Goal: Information Seeking & Learning: Check status

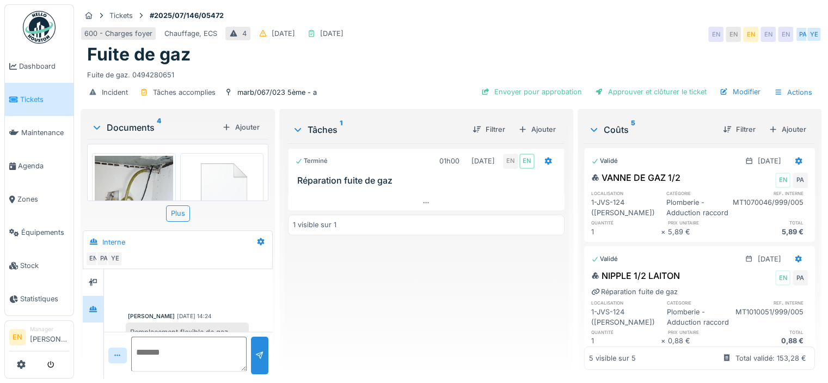
scroll to position [4, 0]
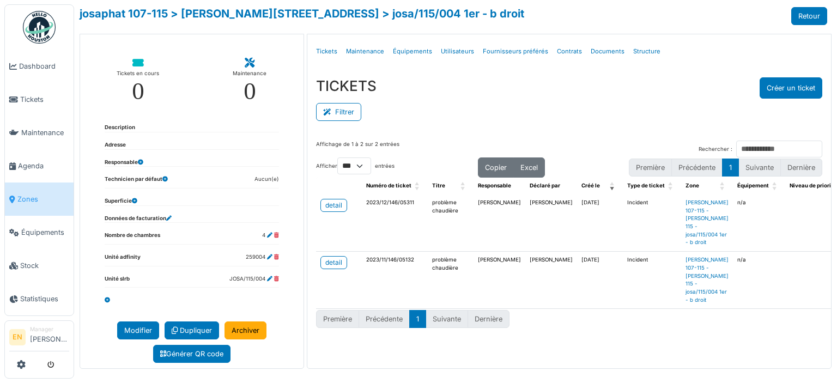
select select "***"
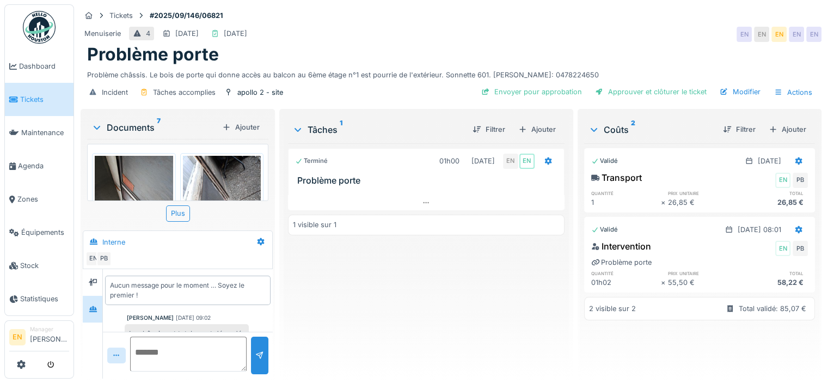
scroll to position [36, 0]
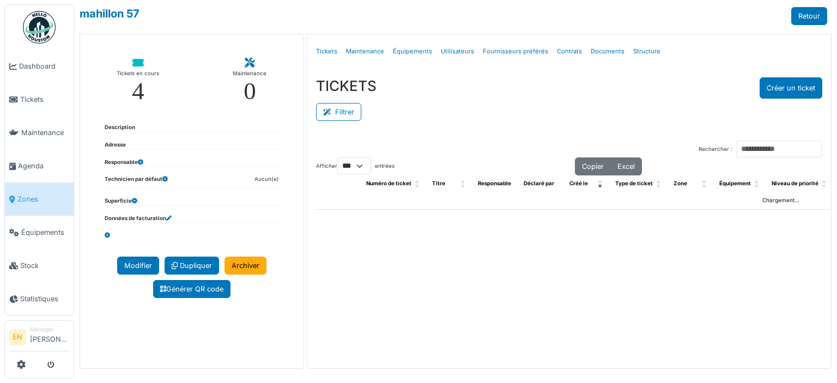
select select "***"
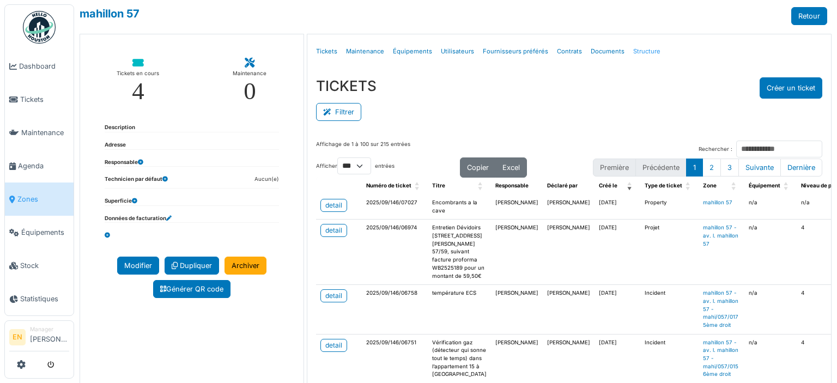
click at [644, 54] on link "Structure" at bounding box center [647, 52] width 36 height 26
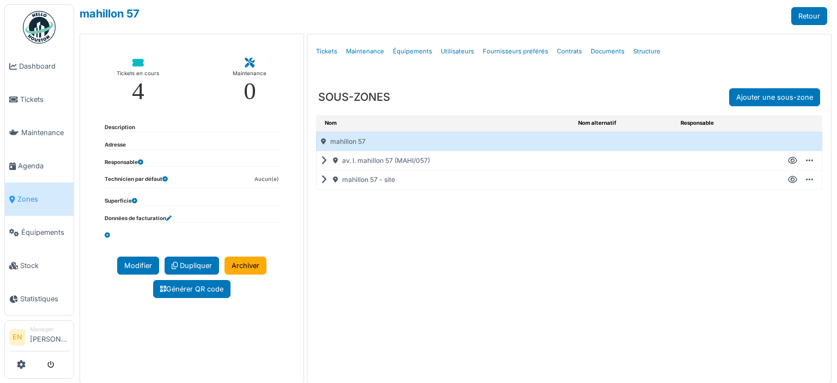
click at [788, 180] on icon at bounding box center [792, 180] width 9 height 1
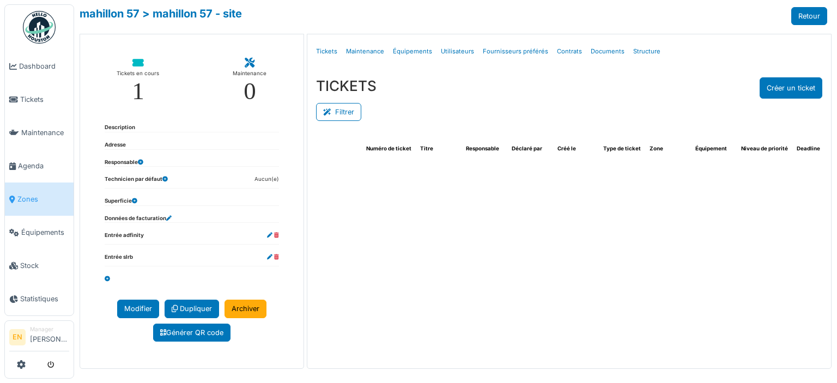
select select "***"
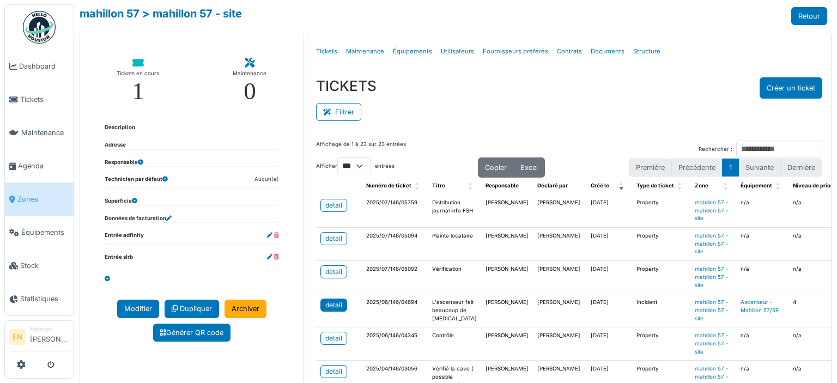
click at [334, 304] on div "detail" at bounding box center [333, 305] width 17 height 10
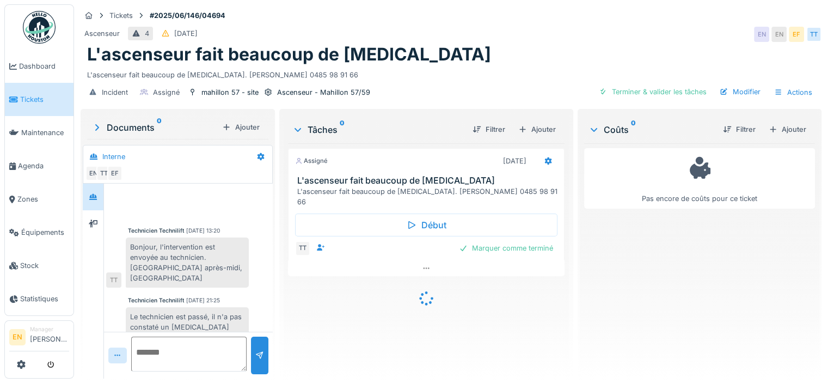
scroll to position [388, 0]
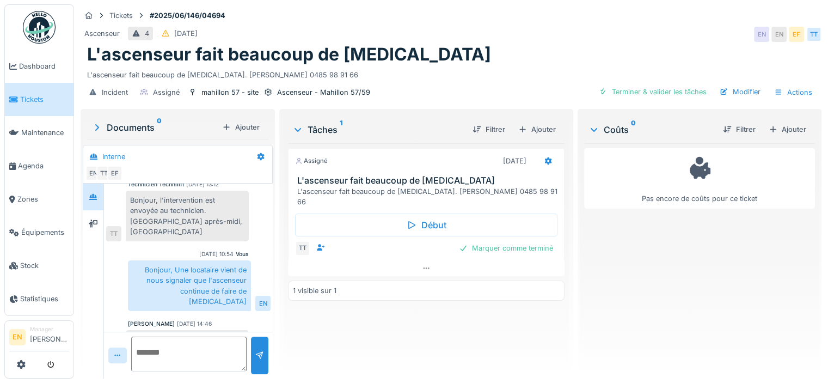
click at [434, 56] on div "L'ascenseur fait beaucoup de bruit" at bounding box center [451, 54] width 728 height 21
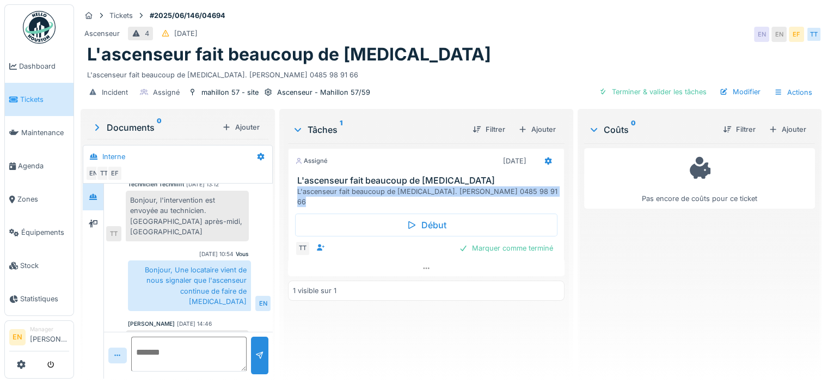
drag, startPoint x: 290, startPoint y: 191, endPoint x: 501, endPoint y: 196, distance: 210.9
click at [501, 196] on div "Assigné 10/06/2025 L'ascenseur fait beaucoup de bruit L'ascenseur fait beaucoup…" at bounding box center [426, 212] width 277 height 128
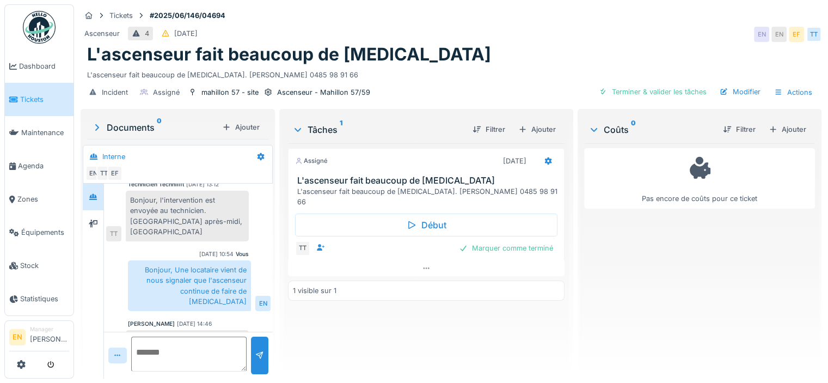
click at [237, 207] on div "Bonjour, l'intervention est envoyée au technicien. Bonne après-midi, Veronique" at bounding box center [187, 216] width 123 height 51
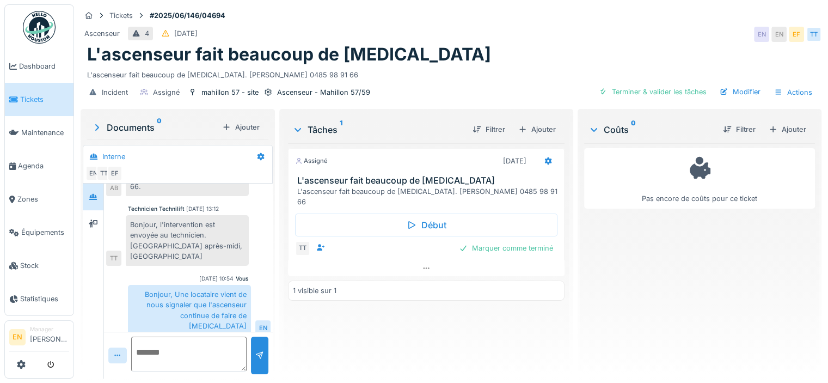
scroll to position [367, 0]
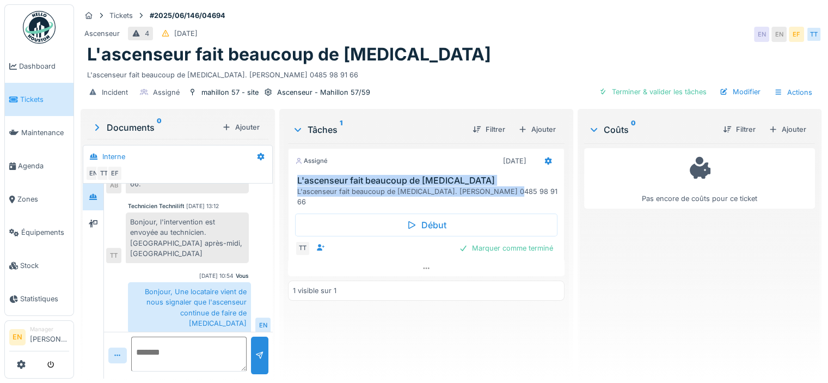
drag, startPoint x: 291, startPoint y: 178, endPoint x: 507, endPoint y: 193, distance: 215.7
click at [507, 193] on div "L'ascenseur fait beaucoup de bruit L'ascenseur fait beaucoup de bruit. Mme Bast…" at bounding box center [427, 191] width 276 height 32
copy div "L'ascenseur fait beaucoup de bruit L'ascenseur fait beaucoup de bruit. Mme Bast…"
click at [545, 122] on div "Ajouter" at bounding box center [537, 129] width 46 height 15
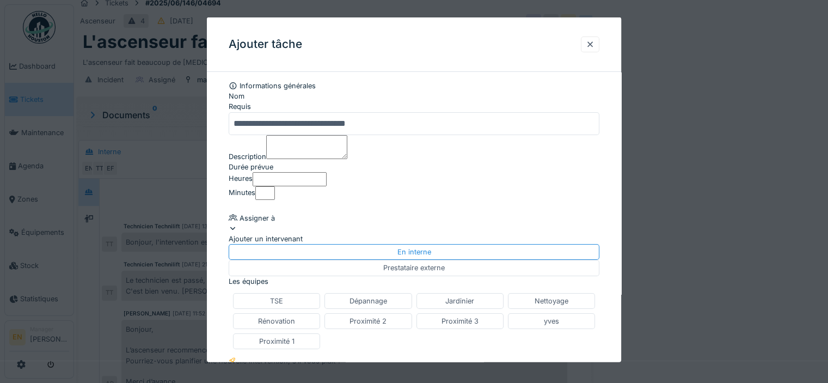
click at [307, 154] on textarea "Description" at bounding box center [306, 147] width 81 height 24
paste textarea "**********"
click at [266, 159] on textarea "**********" at bounding box center [306, 147] width 81 height 24
click at [285, 156] on textarea "**********" at bounding box center [306, 147] width 81 height 24
click at [348, 159] on textarea "**********" at bounding box center [306, 147] width 81 height 24
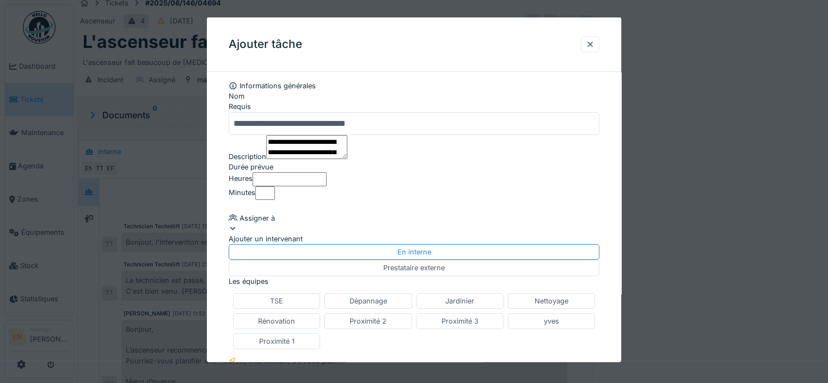
click at [348, 158] on textarea "**********" at bounding box center [306, 147] width 81 height 24
type textarea "**********"
click at [618, 334] on div "**********" at bounding box center [414, 383] width 415 height 604
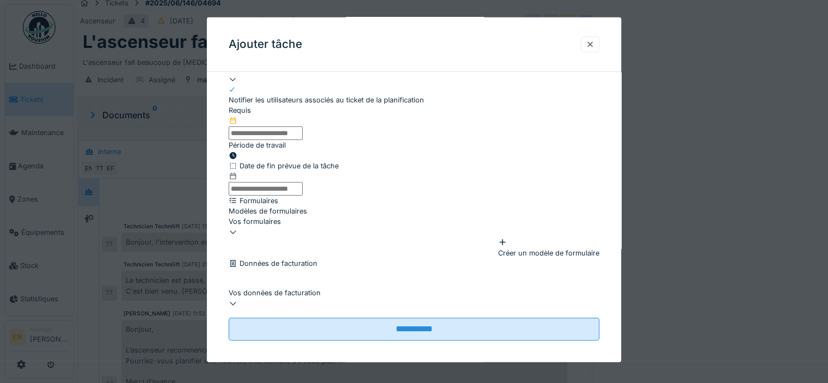
scroll to position [442, 0]
click at [303, 126] on input "text" at bounding box center [266, 133] width 74 height 14
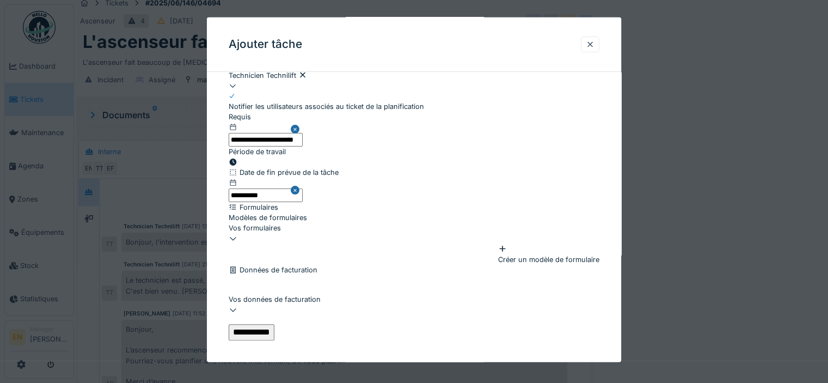
click at [275, 324] on input "**********" at bounding box center [252, 332] width 46 height 16
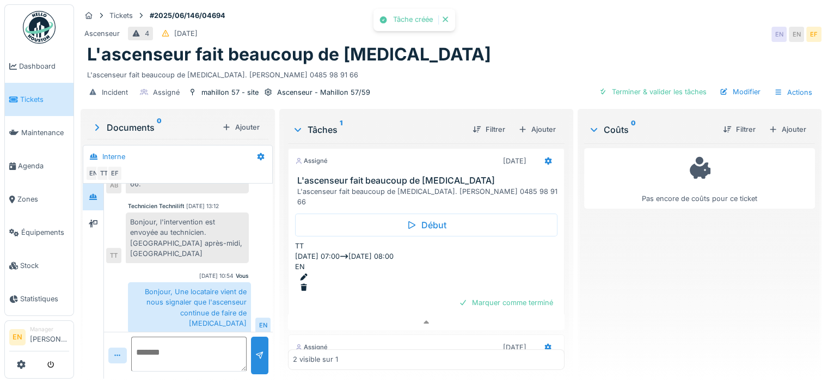
scroll to position [388, 0]
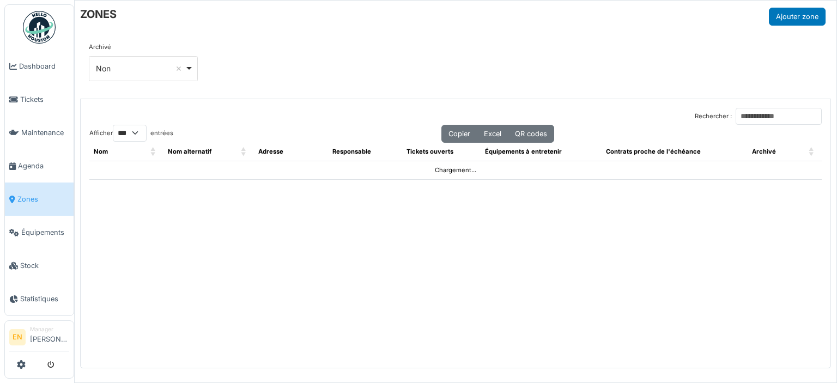
select select "***"
click at [735, 122] on input "Rechercher :" at bounding box center [778, 116] width 86 height 17
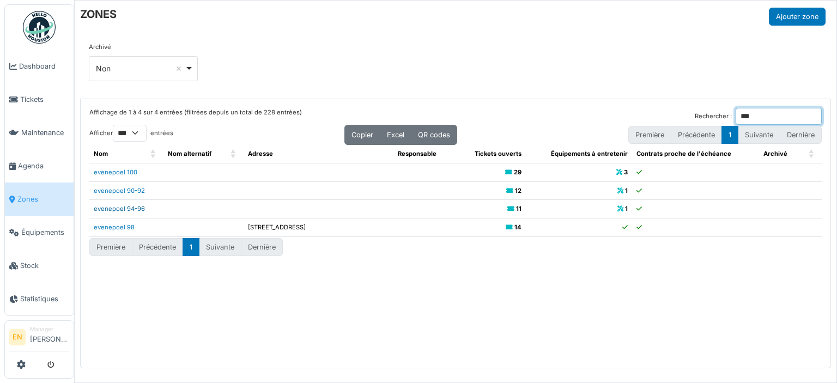
type input "***"
click at [135, 208] on link "evenepoel 94-96" at bounding box center [119, 209] width 51 height 8
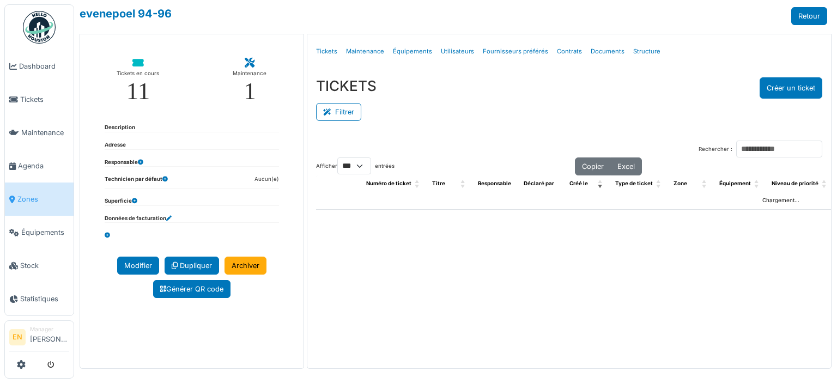
select select "***"
click at [640, 52] on link "Structure" at bounding box center [647, 52] width 36 height 26
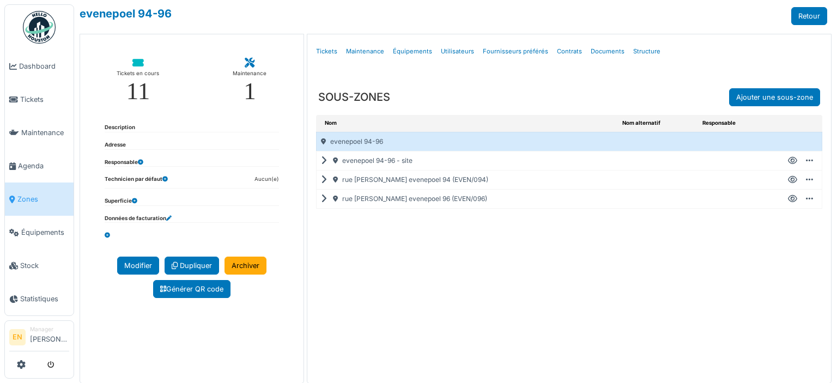
click at [322, 199] on icon at bounding box center [326, 199] width 10 height 1
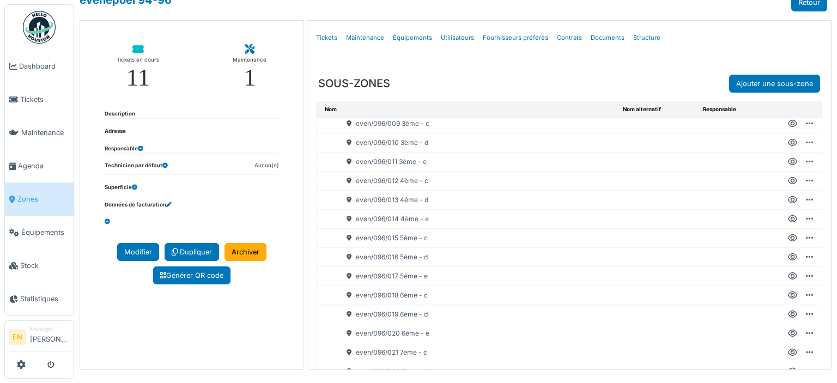
scroll to position [239, 0]
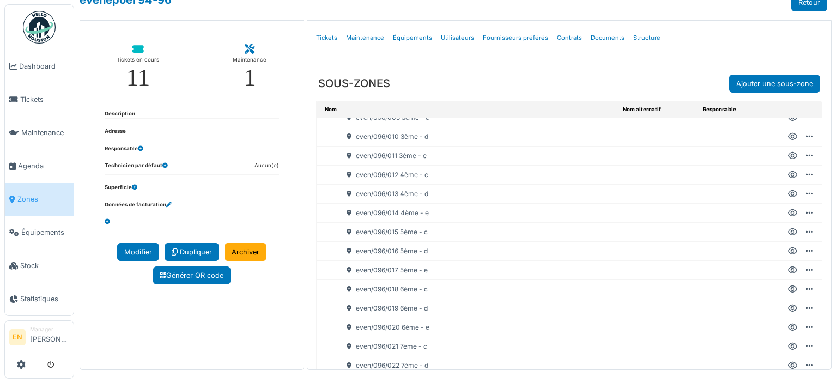
click at [788, 213] on icon at bounding box center [792, 213] width 9 height 1
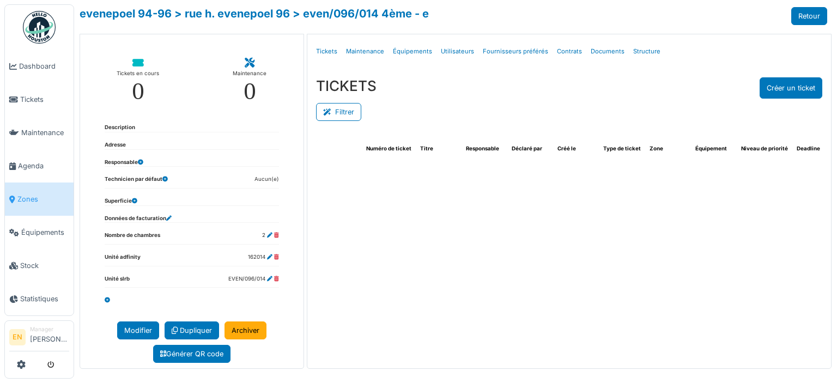
select select "***"
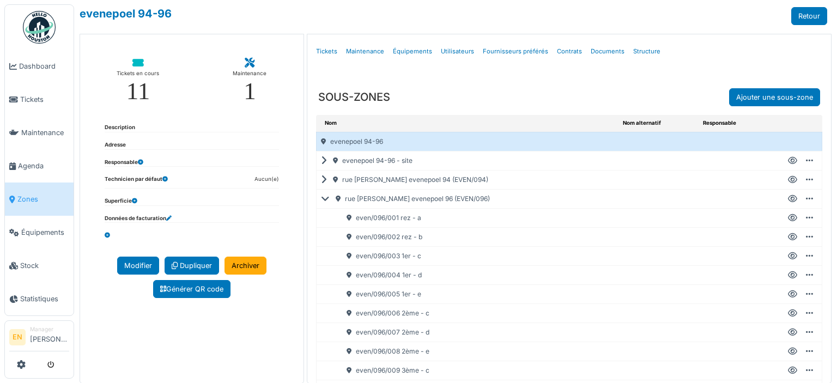
click at [788, 199] on icon at bounding box center [792, 199] width 9 height 1
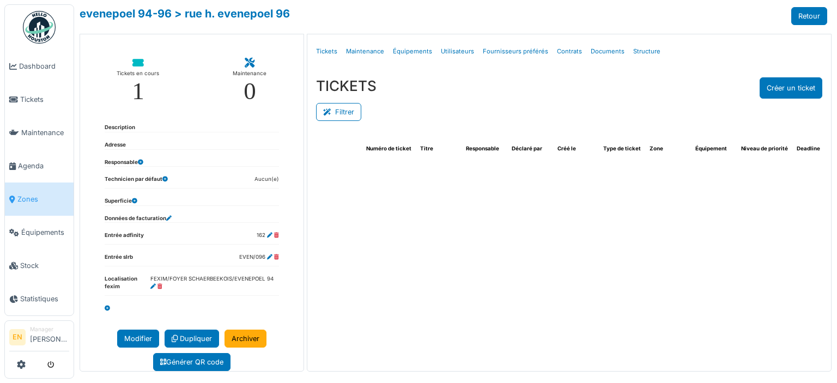
select select "***"
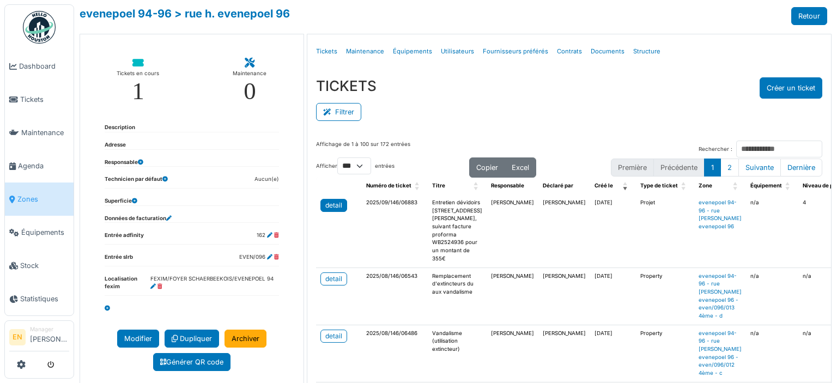
click at [337, 206] on div "detail" at bounding box center [333, 205] width 17 height 10
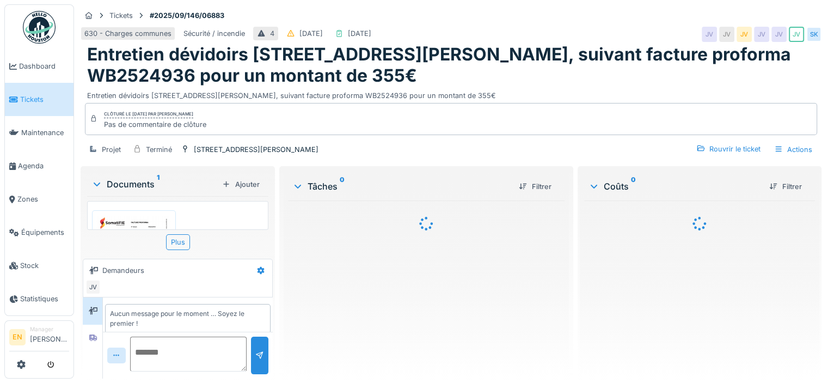
scroll to position [8, 0]
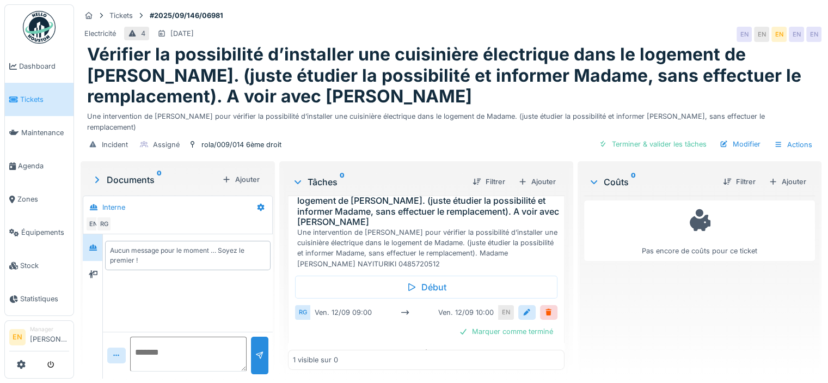
scroll to position [46, 0]
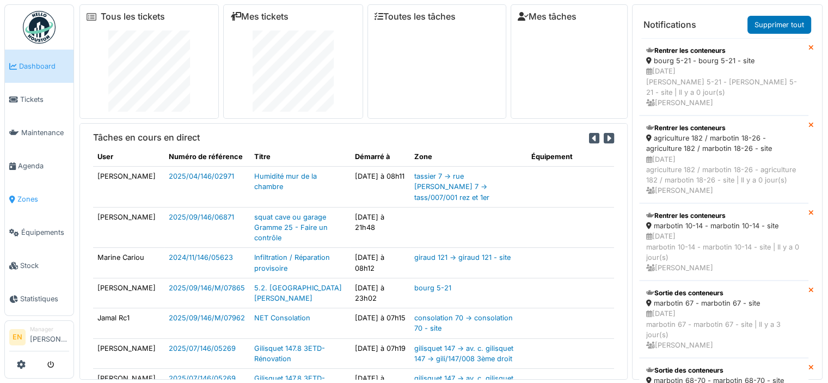
click at [24, 194] on span "Zones" at bounding box center [43, 199] width 52 height 10
click at [39, 161] on span "Agenda" at bounding box center [43, 166] width 51 height 10
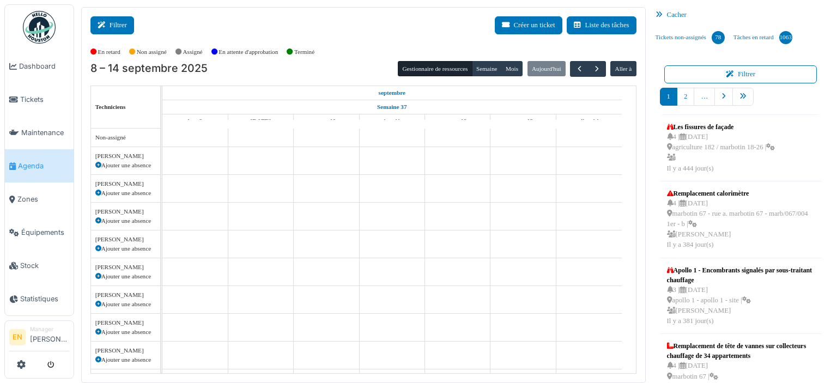
click at [114, 30] on button "Filtrer" at bounding box center [112, 25] width 44 height 18
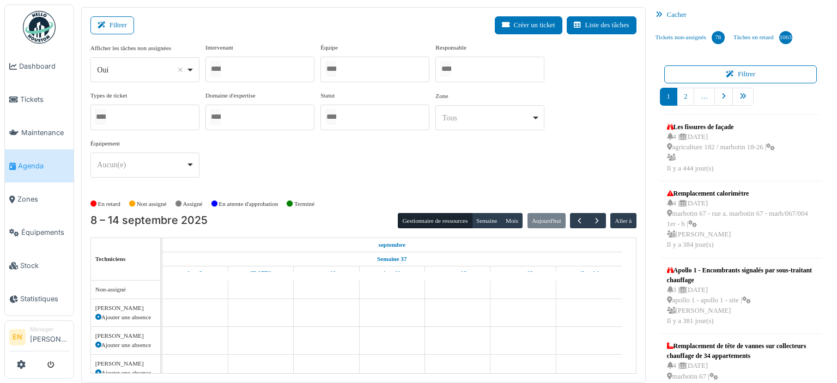
click at [196, 74] on div "*** Oui Remove item" at bounding box center [144, 69] width 109 height 25
select select "**"
click at [262, 65] on div at bounding box center [259, 70] width 109 height 26
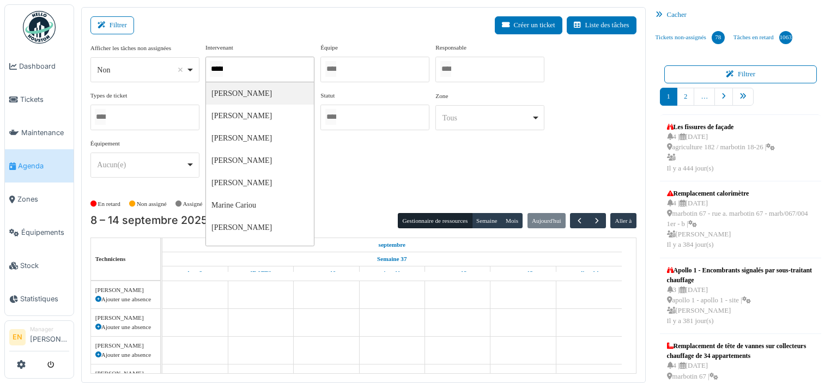
type input "******"
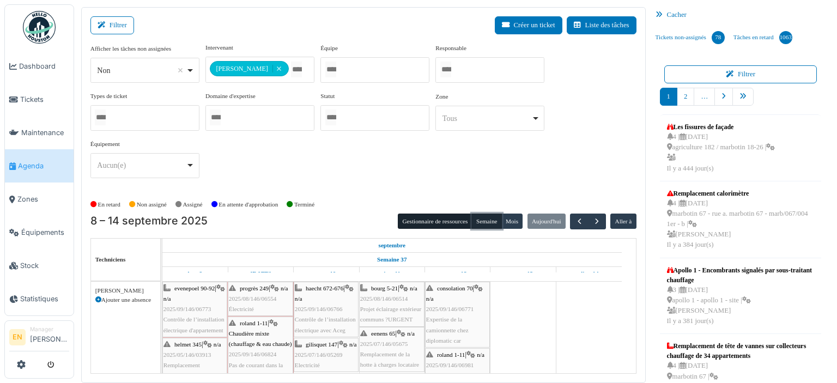
click at [479, 217] on button "Semaine" at bounding box center [487, 221] width 30 height 15
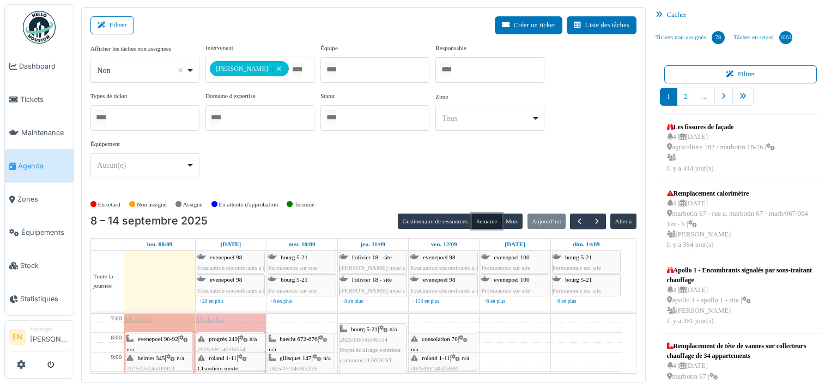
click at [162, 336] on span "evenepoel 90-92" at bounding box center [158, 339] width 40 height 7
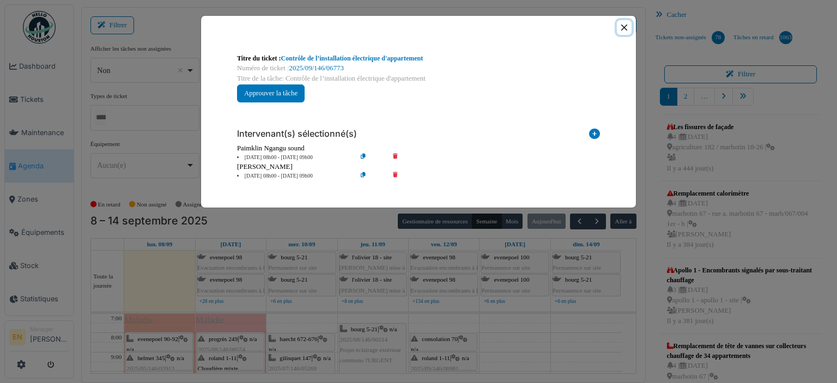
click at [626, 26] on button "Close" at bounding box center [624, 27] width 15 height 15
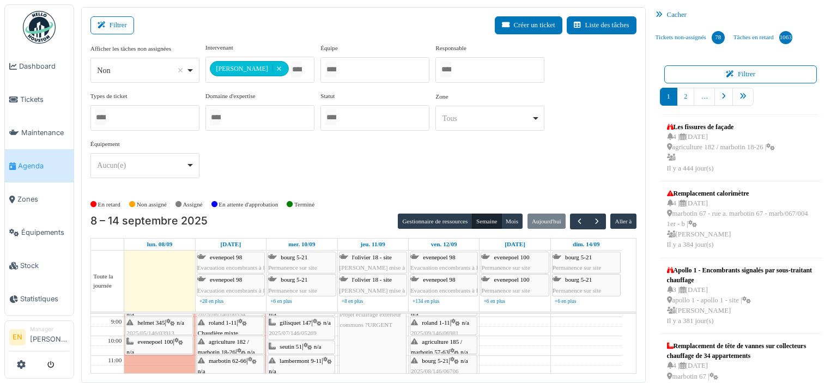
scroll to position [44, 0]
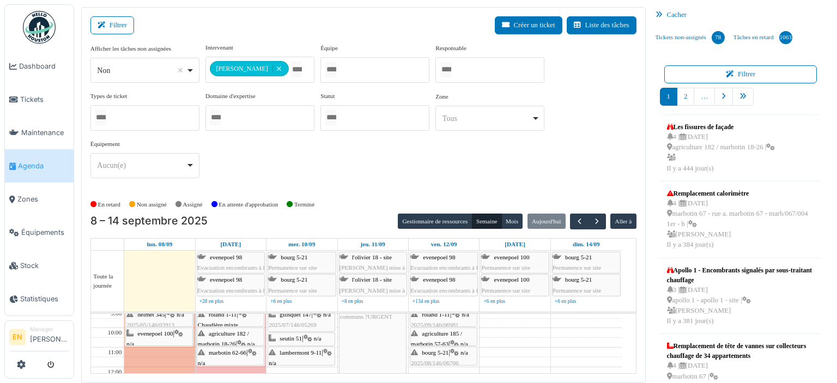
click at [149, 318] on div "helmet 345 | n/a 2025/05/146/03913 Remplacement parlophone. Veuillez appeler ma…" at bounding box center [158, 340] width 65 height 63
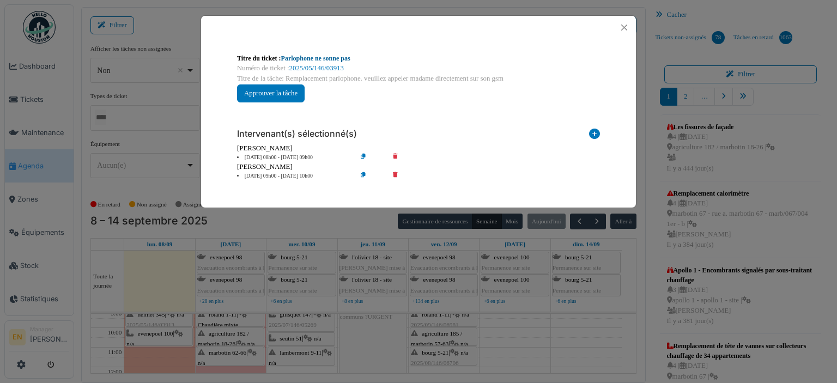
click at [340, 58] on link "Parlophone ne sonne pas" at bounding box center [315, 58] width 69 height 8
click at [623, 29] on button "Close" at bounding box center [624, 27] width 15 height 15
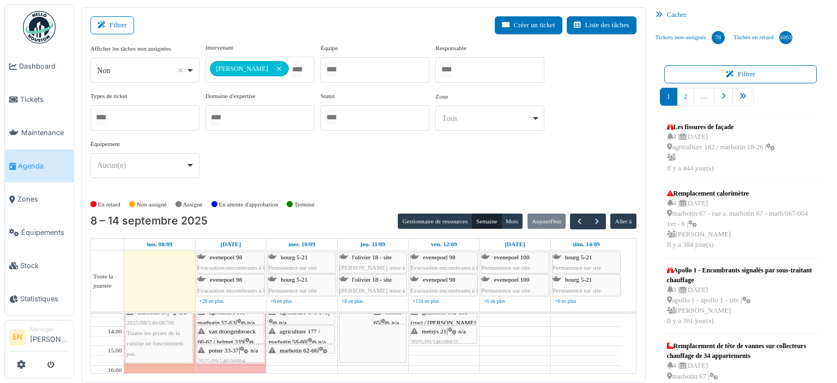
scroll to position [131, 0]
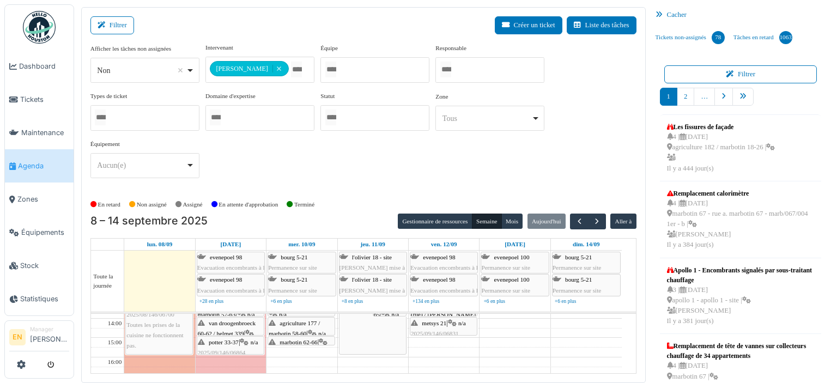
click at [166, 326] on div "marbotin 67 | n/a 2025/08/146/06700 Toutes les prises de la cuisine ne fonction…" at bounding box center [158, 325] width 65 height 52
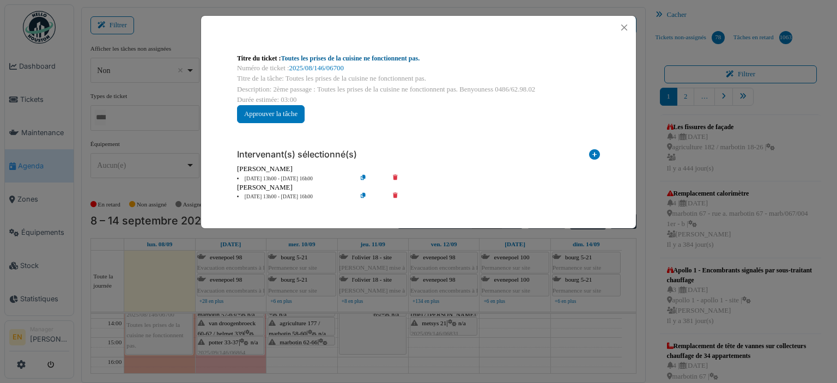
click at [373, 60] on link "Toutes les prises de la cuisine ne fonctionnent pas." at bounding box center [350, 58] width 139 height 8
click at [625, 28] on button "Close" at bounding box center [624, 27] width 15 height 15
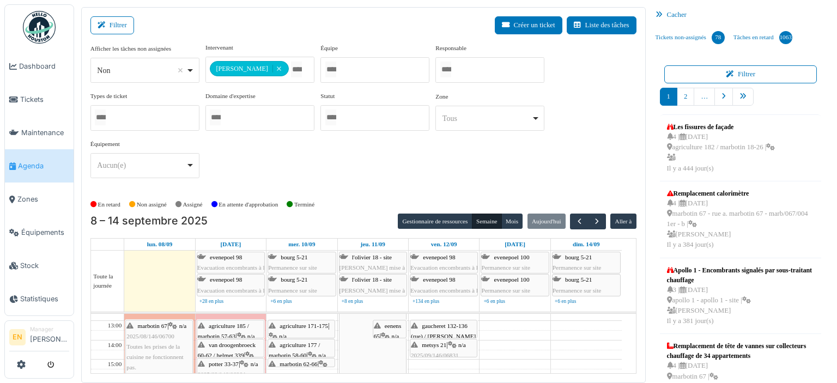
scroll to position [87, 0]
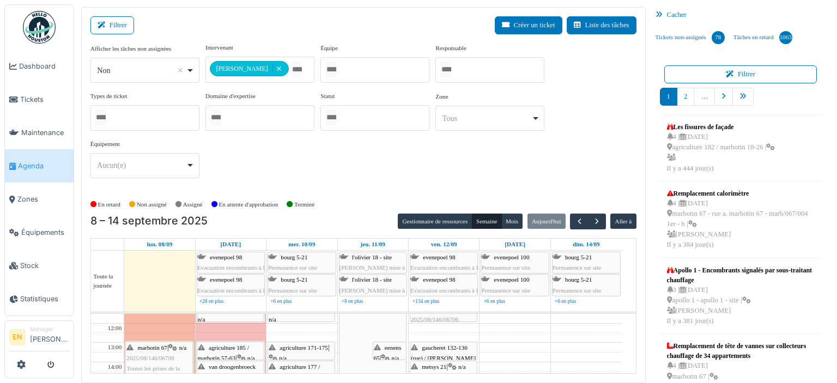
click at [446, 363] on span "metsys 21" at bounding box center [434, 366] width 25 height 7
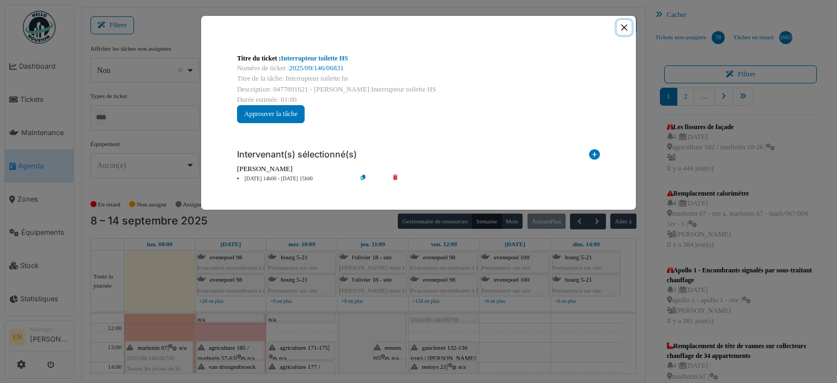
click at [625, 23] on button "Close" at bounding box center [624, 27] width 15 height 15
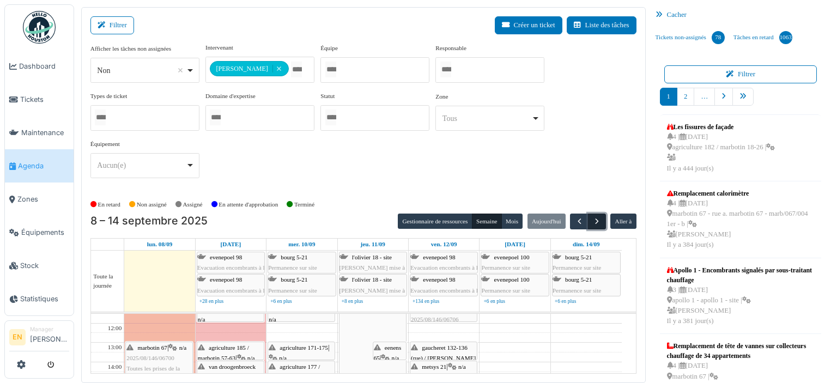
click at [592, 222] on span "button" at bounding box center [596, 221] width 9 height 9
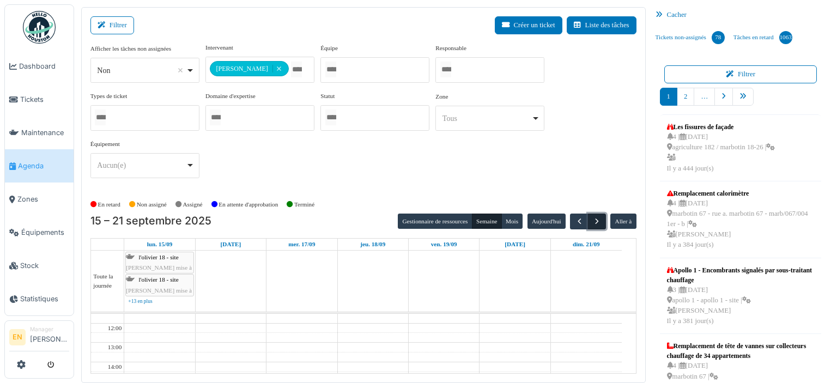
scroll to position [0, 0]
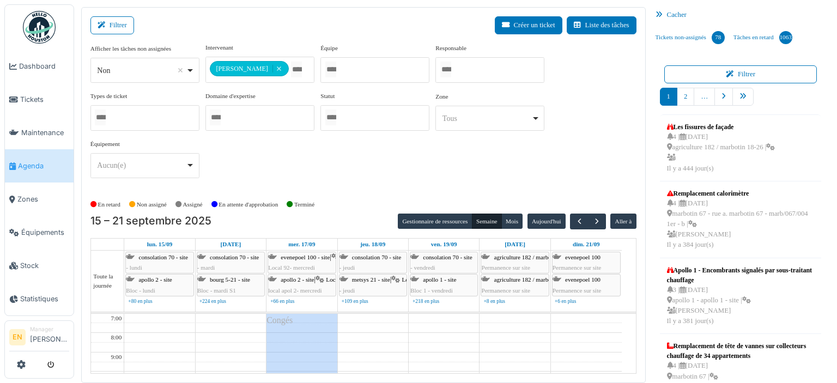
click at [582, 147] on div "**********" at bounding box center [363, 115] width 546 height 144
click at [551, 180] on div "**********" at bounding box center [363, 115] width 546 height 144
click at [558, 156] on div "**********" at bounding box center [363, 115] width 546 height 144
click at [551, 161] on div "**********" at bounding box center [363, 115] width 546 height 144
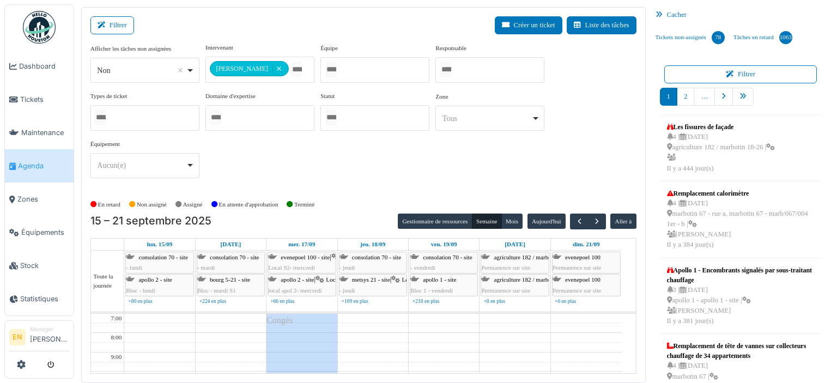
click at [602, 126] on div "**********" at bounding box center [363, 115] width 546 height 144
click at [575, 218] on span "button" at bounding box center [579, 221] width 9 height 9
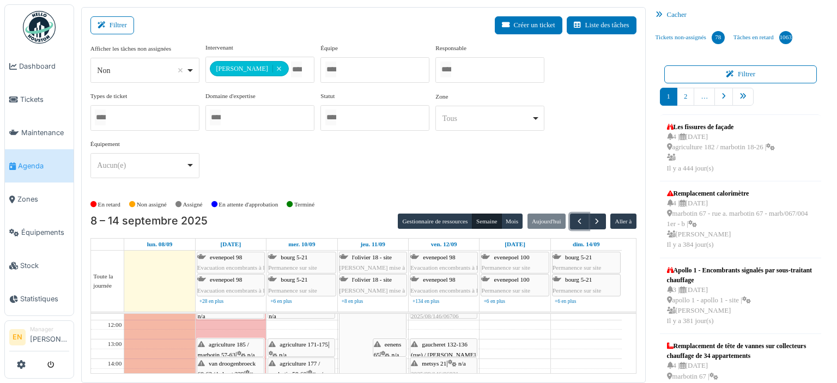
scroll to position [87, 0]
click at [592, 222] on span "button" at bounding box center [596, 221] width 9 height 9
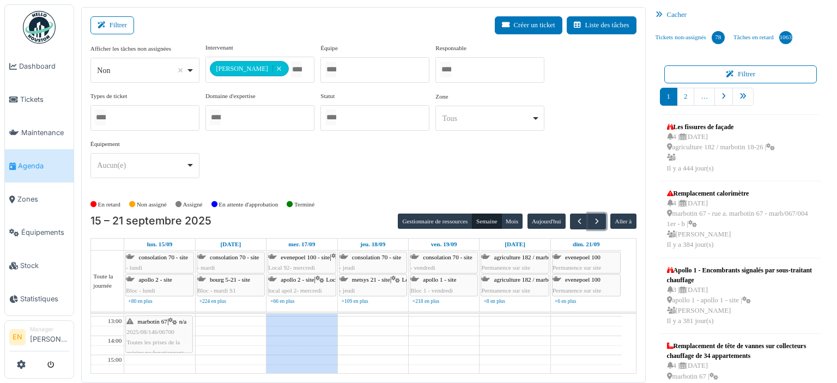
scroll to position [114, 0]
drag, startPoint x: 171, startPoint y: 350, endPoint x: 175, endPoint y: 344, distance: 7.6
click at [175, 344] on div "marbotin 67 | n/a 2025/08/146/06700 Toutes les prises de la cuisine ne fonction…" at bounding box center [159, 364] width 70 height 329
click at [572, 126] on div "**********" at bounding box center [363, 115] width 546 height 144
click at [148, 319] on span "marbotin 67" at bounding box center [152, 321] width 29 height 7
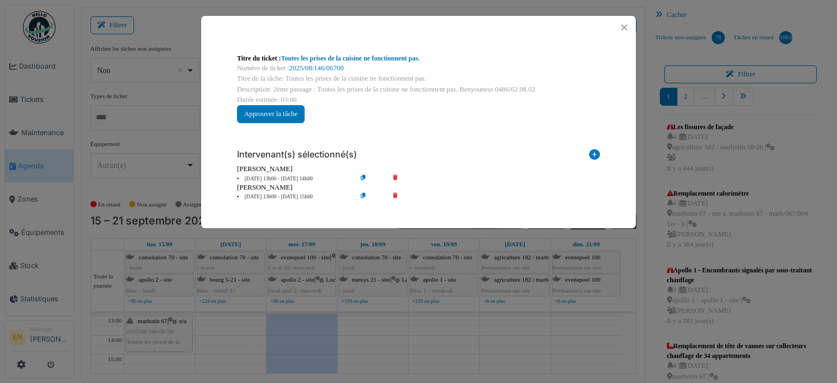
click at [396, 178] on icon at bounding box center [402, 179] width 31 height 8
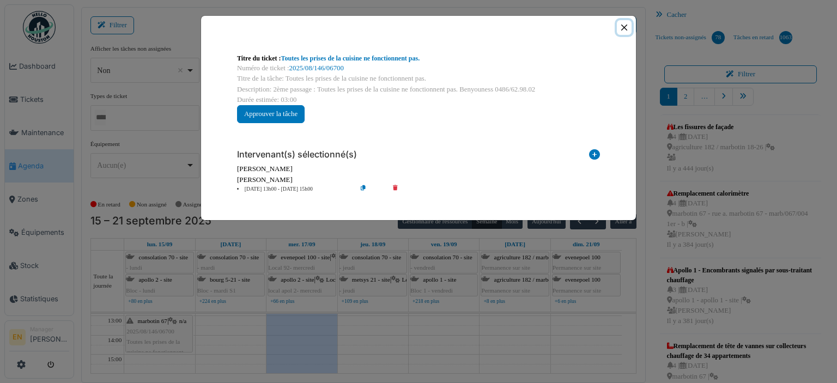
click at [625, 26] on button "Close" at bounding box center [624, 27] width 15 height 15
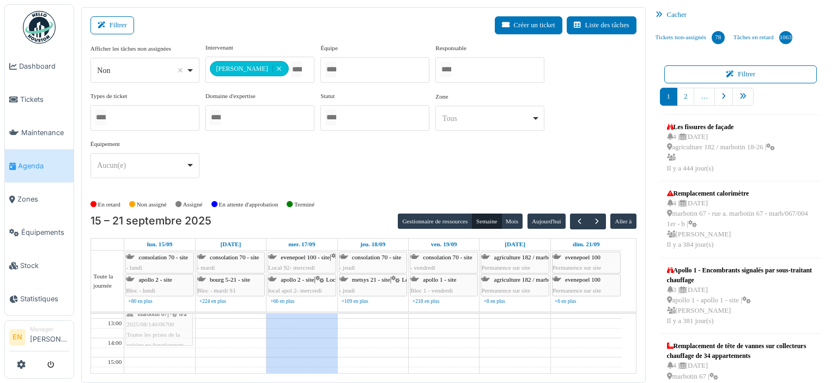
drag, startPoint x: 168, startPoint y: 346, endPoint x: 167, endPoint y: 333, distance: 13.1
click at [167, 333] on div "marbotin 67 | n/a 2025/08/146/06700 Toutes les prises de la cuisine ne fonction…" at bounding box center [159, 367] width 70 height 329
drag, startPoint x: 155, startPoint y: 328, endPoint x: 155, endPoint y: 349, distance: 20.2
click at [155, 349] on div "marbotin 67 | n/a 2025/08/146/06700 Toutes les prises de la cuisine ne fonction…" at bounding box center [159, 388] width 70 height 329
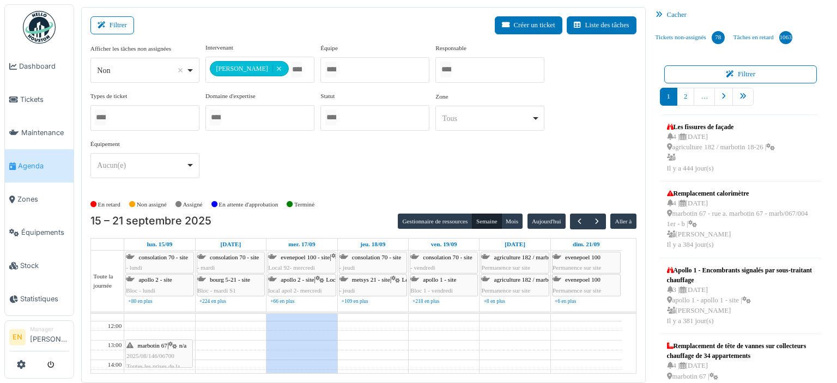
click at [157, 363] on div "marbotin 67 | n/a 2025/08/146/06700 Toutes les prises de la cuisine ne fonction…" at bounding box center [159, 388] width 70 height 329
click at [171, 352] on span "2025/08/146/06700" at bounding box center [150, 355] width 48 height 7
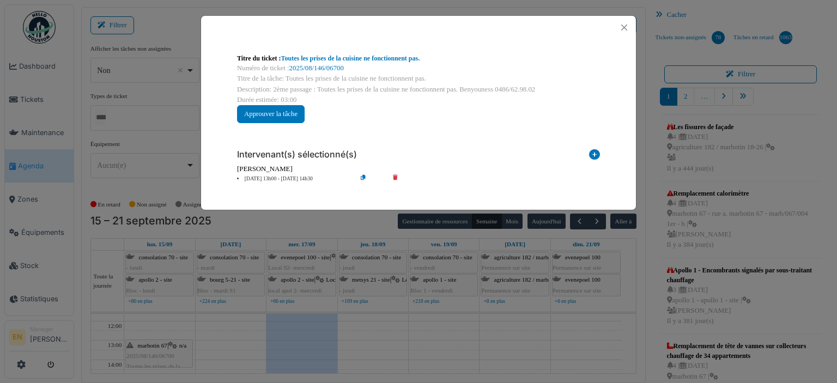
click at [361, 178] on icon at bounding box center [371, 179] width 31 height 8
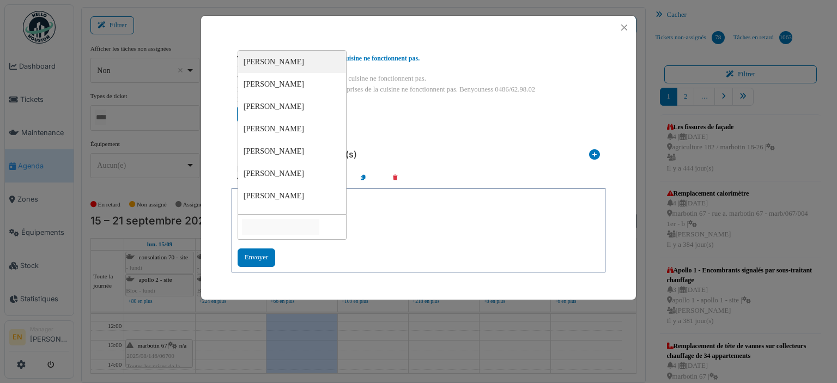
click at [307, 223] on input "null" at bounding box center [280, 227] width 77 height 16
type input "***"
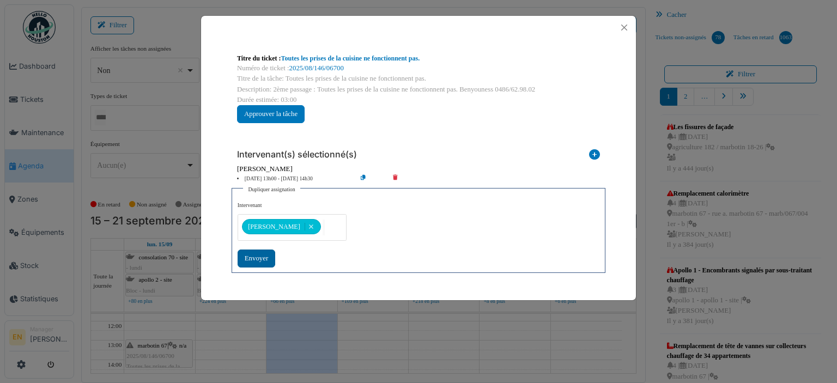
click at [264, 253] on div "Envoyer" at bounding box center [256, 258] width 38 height 18
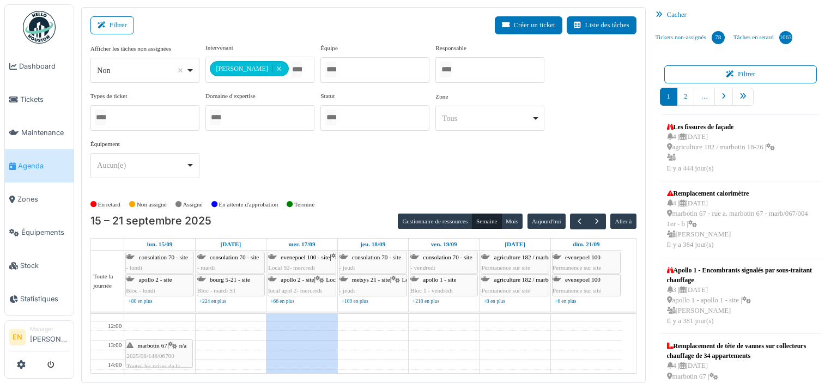
click at [163, 344] on span "marbotin 67" at bounding box center [152, 345] width 29 height 7
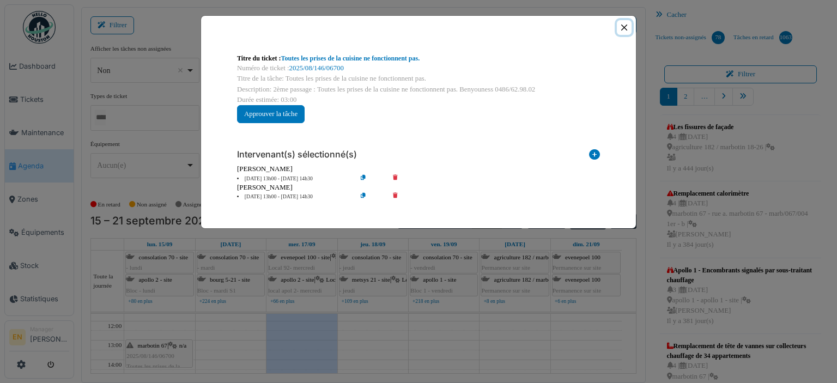
click at [625, 26] on button "Close" at bounding box center [624, 27] width 15 height 15
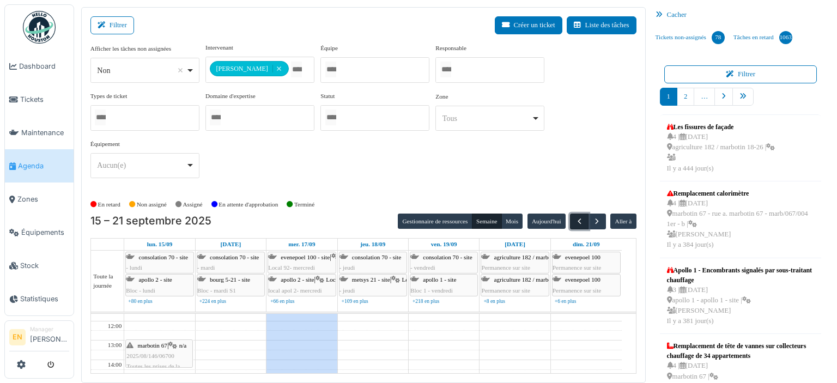
click at [575, 217] on span "button" at bounding box center [579, 221] width 9 height 9
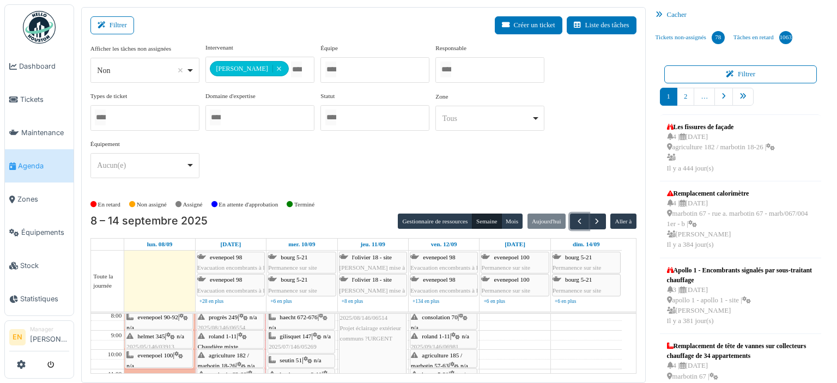
scroll to position [0, 0]
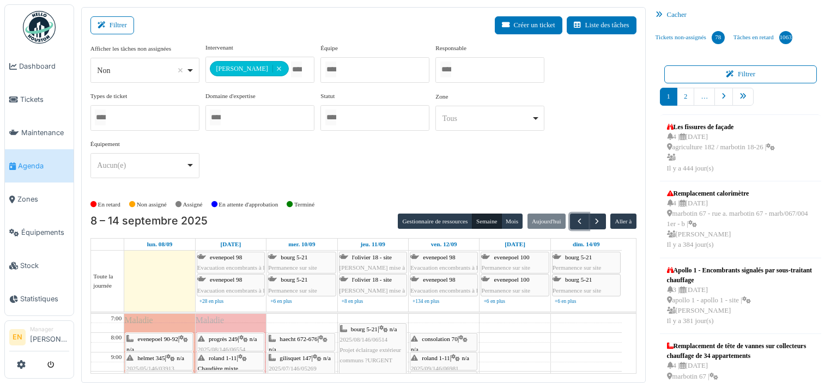
click at [229, 337] on span "progrès 249" at bounding box center [223, 339] width 29 height 7
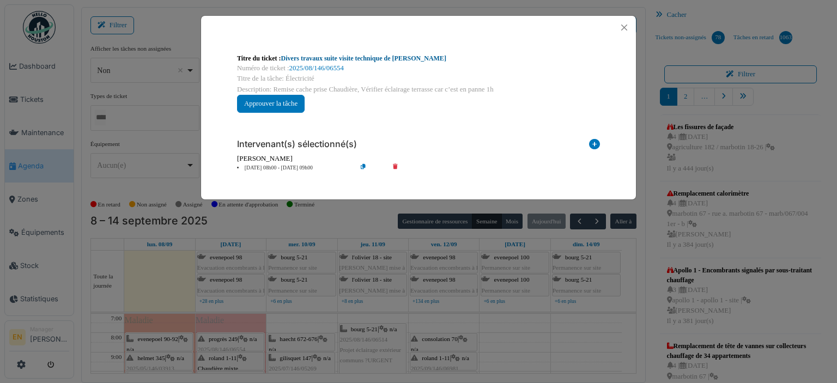
click at [367, 58] on link "Divers travaux suite visite technique de Nicolae" at bounding box center [363, 58] width 165 height 8
click at [629, 24] on button "Close" at bounding box center [624, 27] width 15 height 15
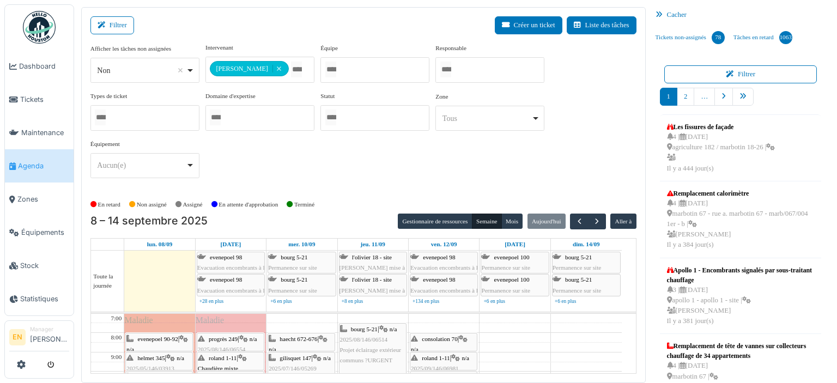
click at [241, 360] on div "roland 1-11 | Chaudière mixte (chauffage & eau chaude) 2025/09/146/06824 Pas de…" at bounding box center [230, 389] width 65 height 73
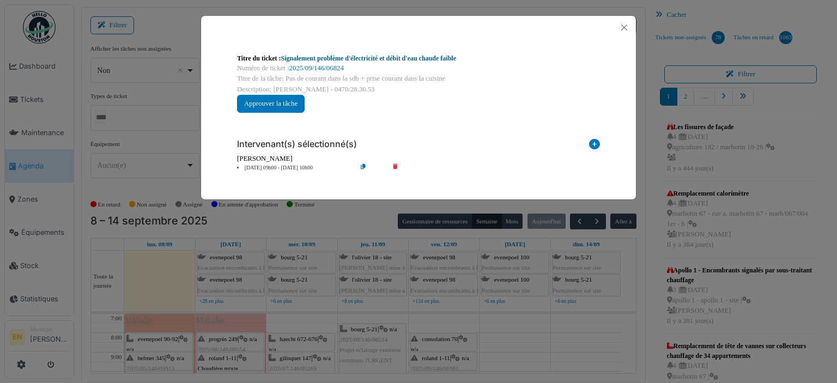
click at [413, 59] on link "Signalement problème d'électricité et débit d'eau chaude faible" at bounding box center [368, 58] width 175 height 8
click at [625, 31] on button "Close" at bounding box center [624, 27] width 15 height 15
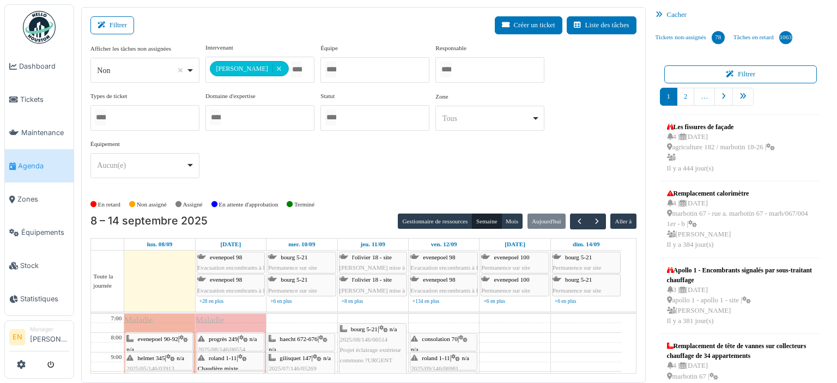
click at [593, 114] on div "**********" at bounding box center [363, 115] width 546 height 144
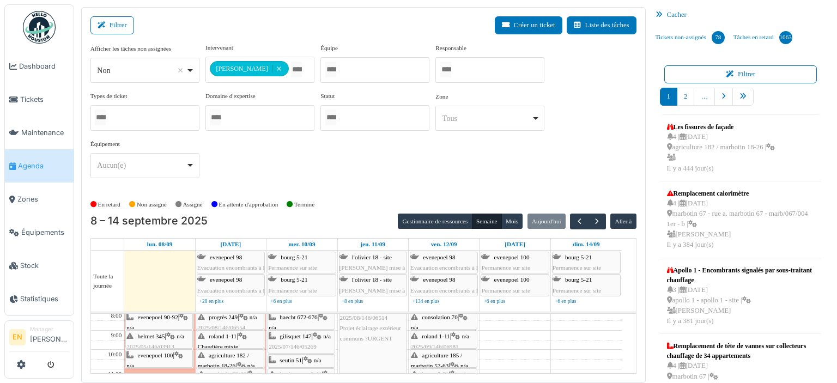
scroll to position [51, 0]
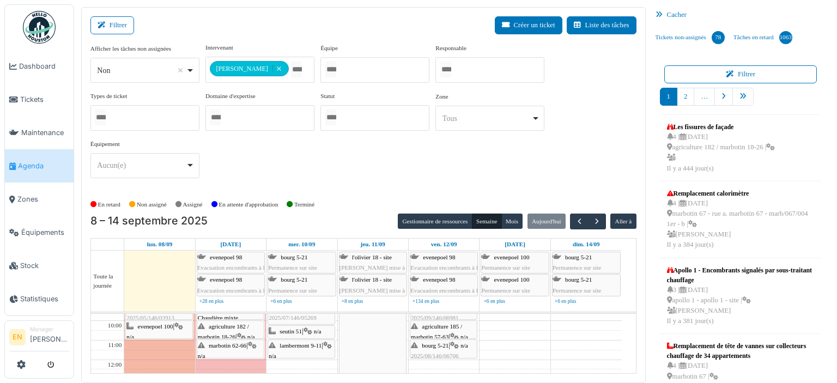
click at [229, 325] on span "agriculture 182 / marbotin 18-26" at bounding box center [223, 331] width 51 height 17
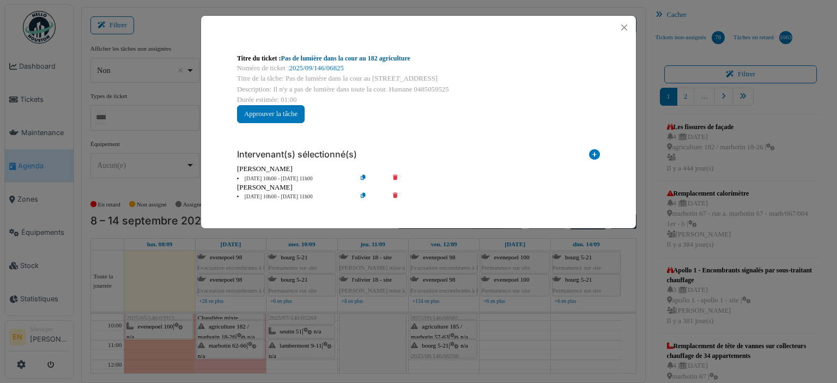
click at [388, 59] on link "Pas de lumière dans la cour au 182 agriculture" at bounding box center [345, 58] width 129 height 8
click at [624, 31] on button "Close" at bounding box center [624, 27] width 15 height 15
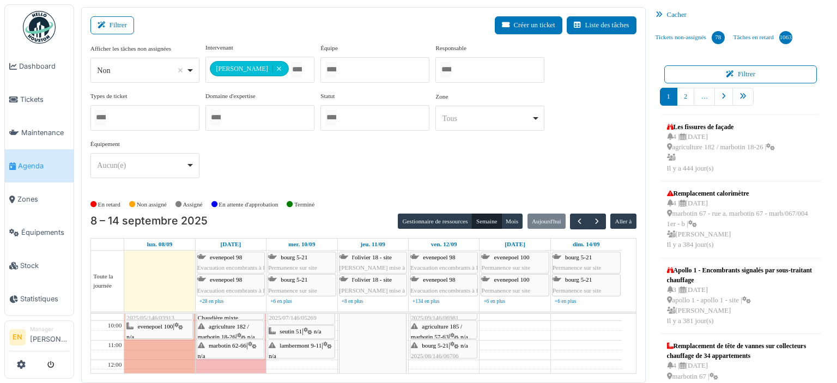
click at [236, 345] on span "marbotin 62-66" at bounding box center [228, 345] width 38 height 7
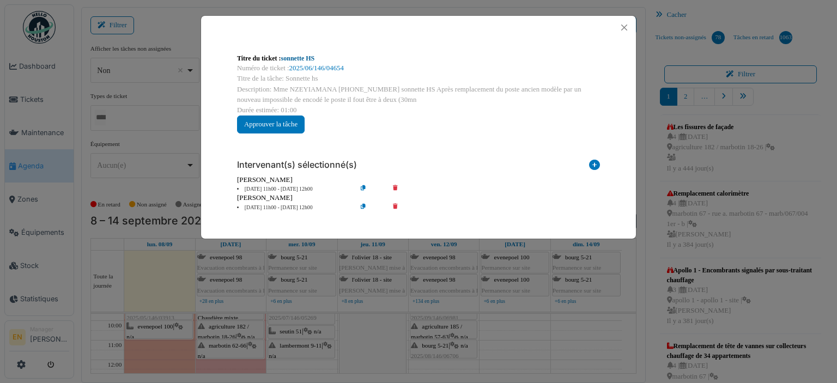
click at [301, 58] on link "sonnette HS" at bounding box center [298, 58] width 34 height 8
click at [625, 23] on button "Close" at bounding box center [624, 27] width 15 height 15
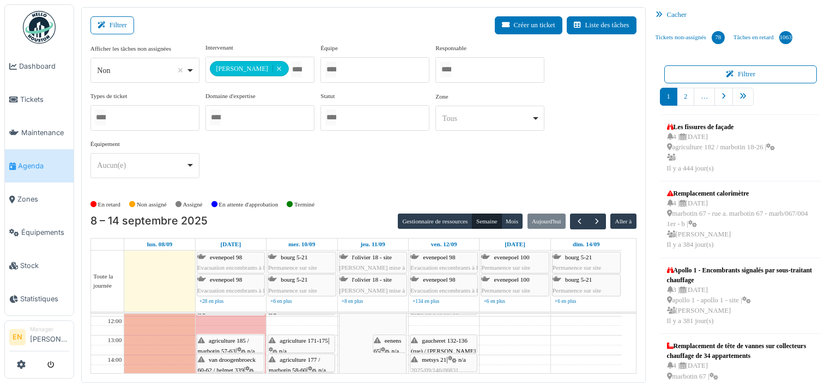
scroll to position [116, 0]
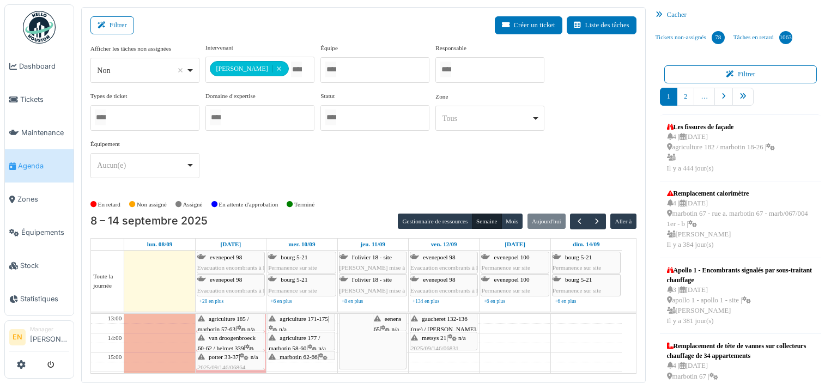
click at [239, 318] on span "agriculture 185 / marbotin 57-63" at bounding box center [223, 323] width 51 height 17
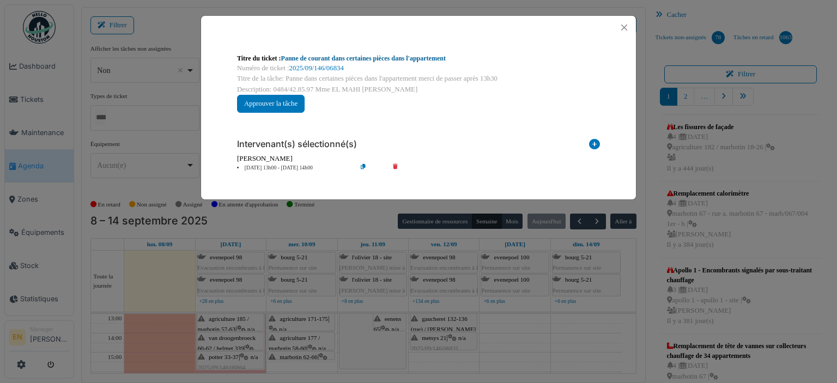
click at [373, 60] on link "Panne de courant dans certaines pièces dans l'appartement" at bounding box center [363, 58] width 164 height 8
click at [625, 25] on button "Close" at bounding box center [624, 27] width 15 height 15
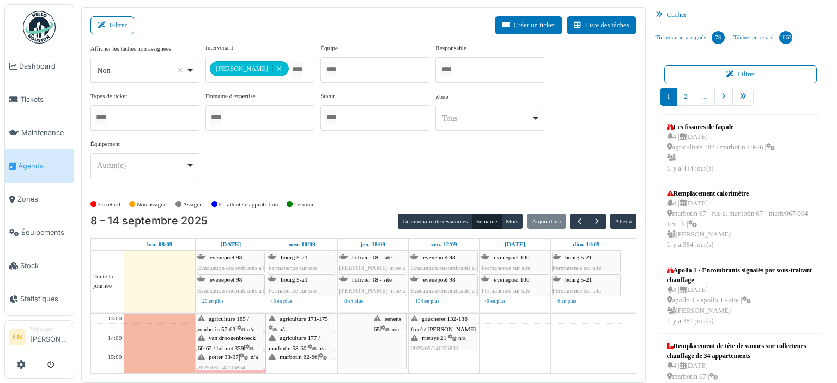
click at [235, 339] on div "van droogenbroeck 60-62 / helmet 339 | n/a 2025/09/146/06849 Problème parlophone" at bounding box center [230, 359] width 65 height 52
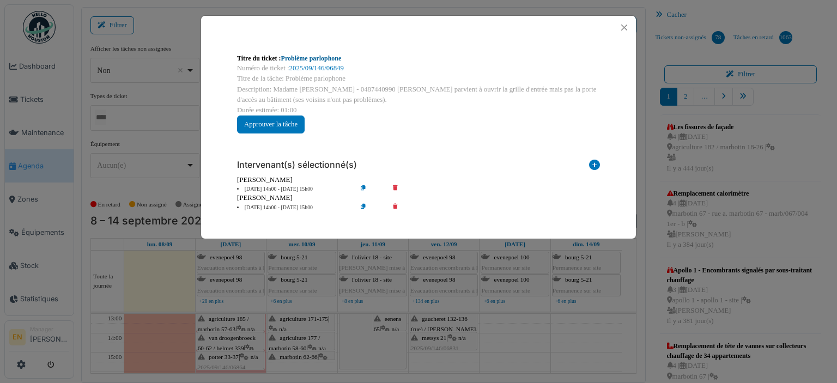
click at [327, 55] on link "Problème parlophone" at bounding box center [311, 58] width 60 height 8
click at [626, 29] on button "Close" at bounding box center [624, 27] width 15 height 15
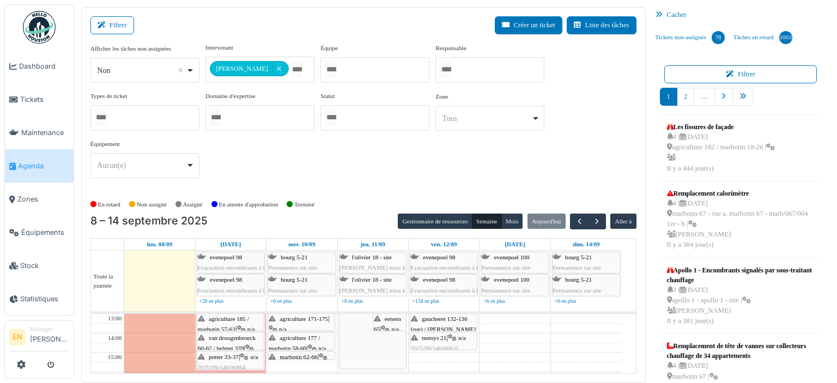
click at [230, 358] on div "potter 33-37 | n/a 2025/09/146/06864 Vérification installation hotte" at bounding box center [230, 373] width 65 height 42
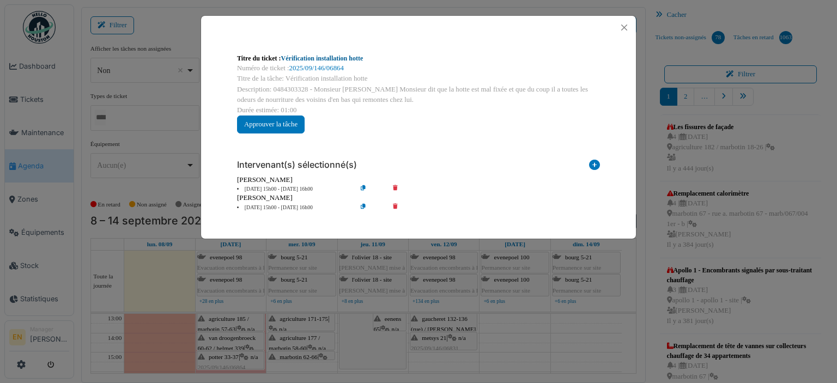
click at [311, 57] on link "Vérification installation hotte" at bounding box center [322, 58] width 82 height 8
click at [351, 58] on link "Vérification installation hotte" at bounding box center [322, 58] width 82 height 8
click at [626, 28] on button "Close" at bounding box center [624, 27] width 15 height 15
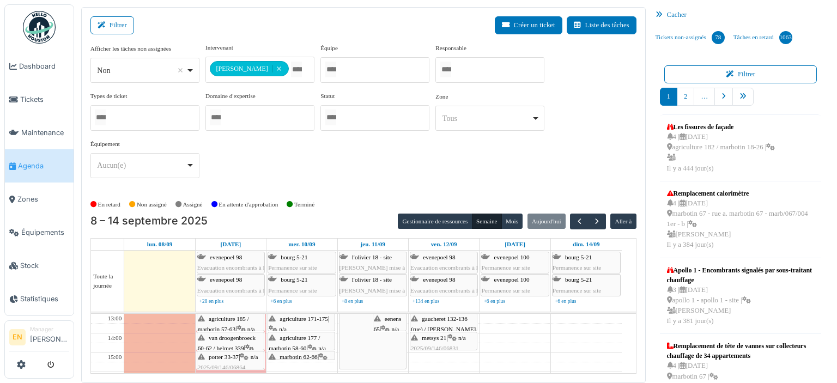
click at [610, 123] on div "**********" at bounding box center [363, 115] width 546 height 144
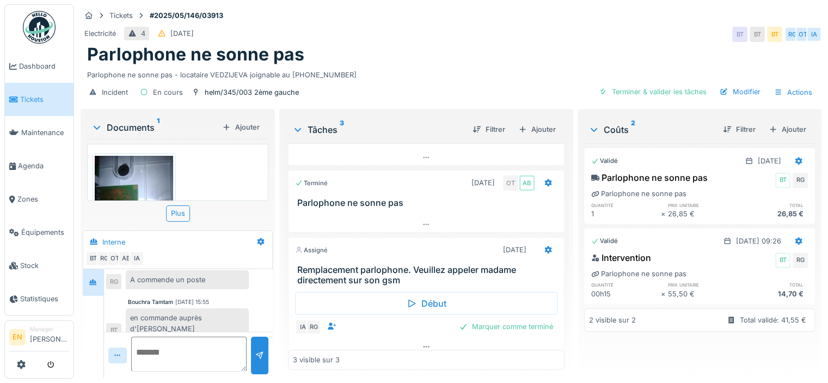
scroll to position [52, 0]
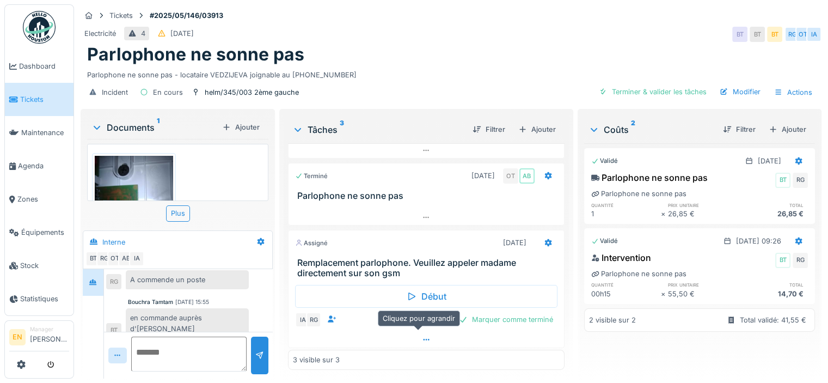
click at [422, 337] on icon at bounding box center [426, 339] width 9 height 7
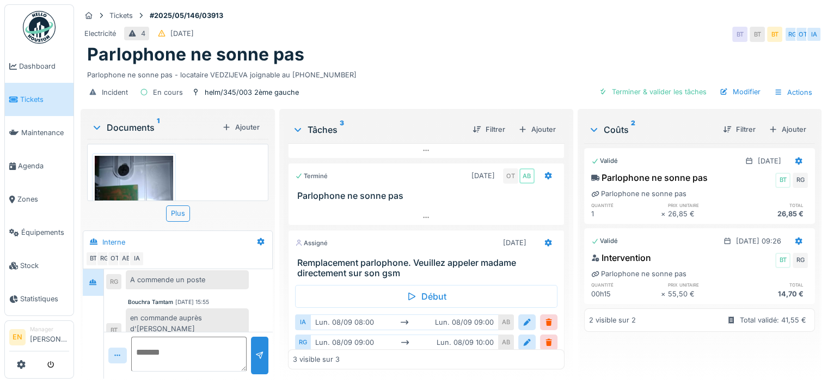
scroll to position [8, 0]
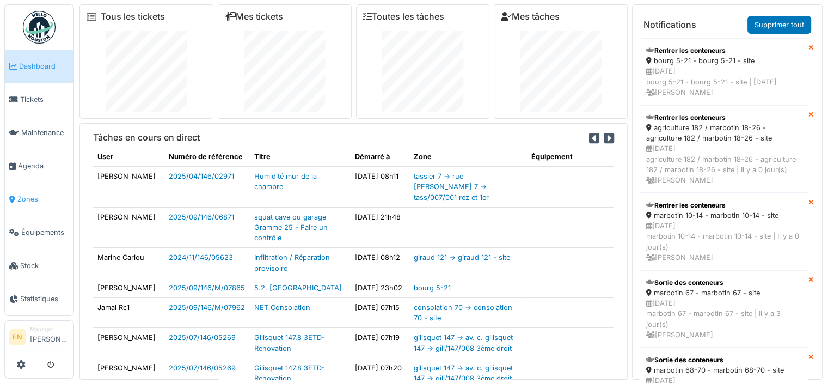
click at [27, 197] on span "Zones" at bounding box center [43, 199] width 52 height 10
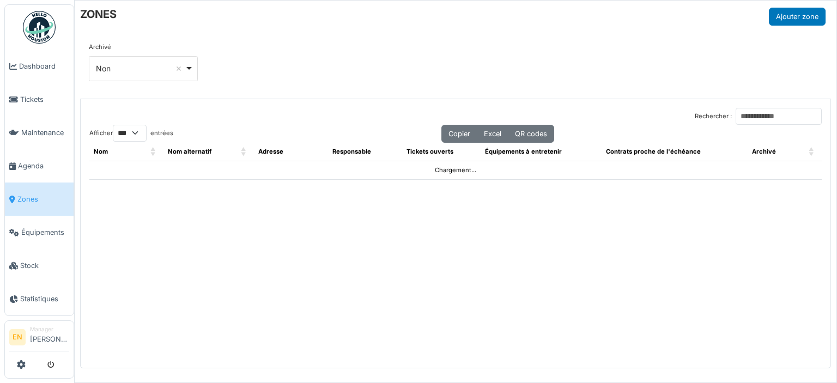
select select "***"
click at [742, 114] on input "Rechercher :" at bounding box center [778, 116] width 86 height 17
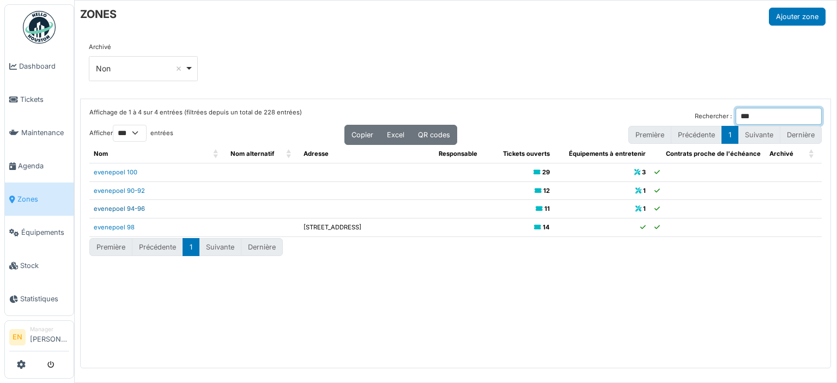
type input "***"
click at [124, 207] on link "evenepoel 94-96" at bounding box center [119, 209] width 51 height 8
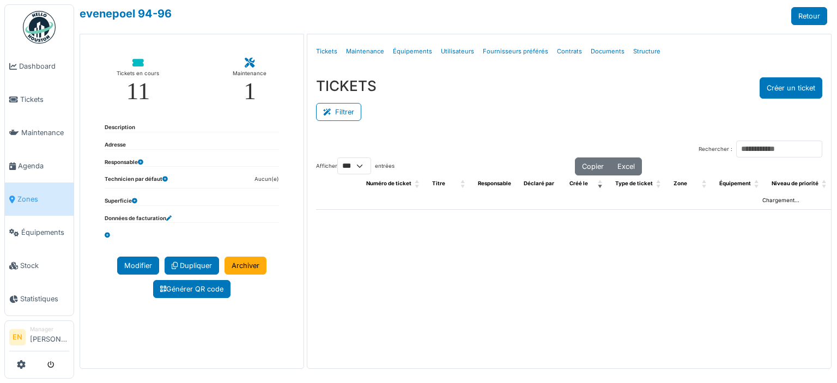
select select "***"
click at [633, 47] on link "Structure" at bounding box center [647, 52] width 36 height 26
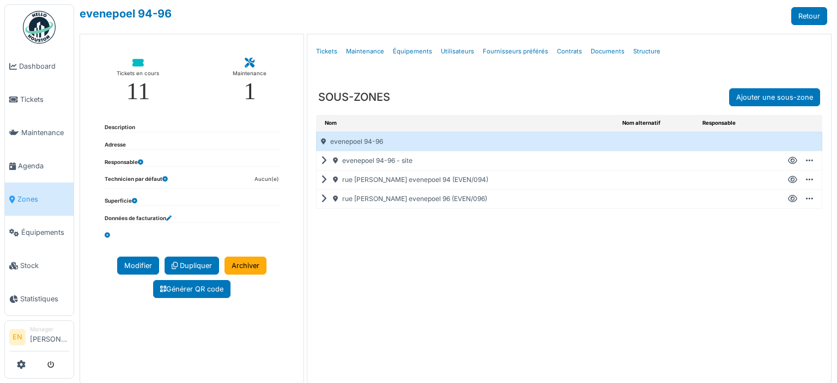
click at [788, 180] on icon at bounding box center [792, 180] width 9 height 1
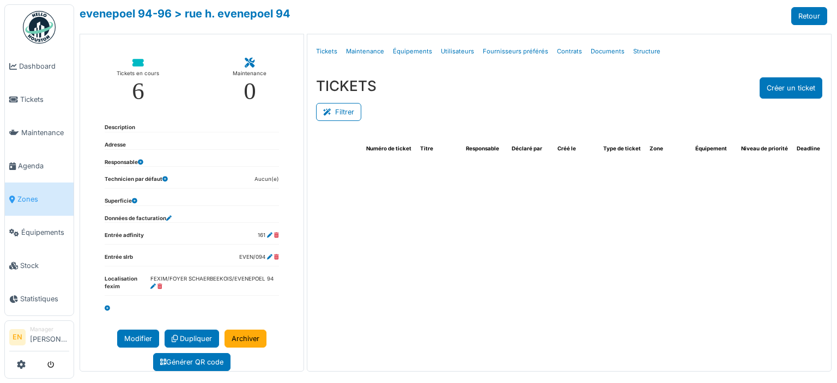
select select "***"
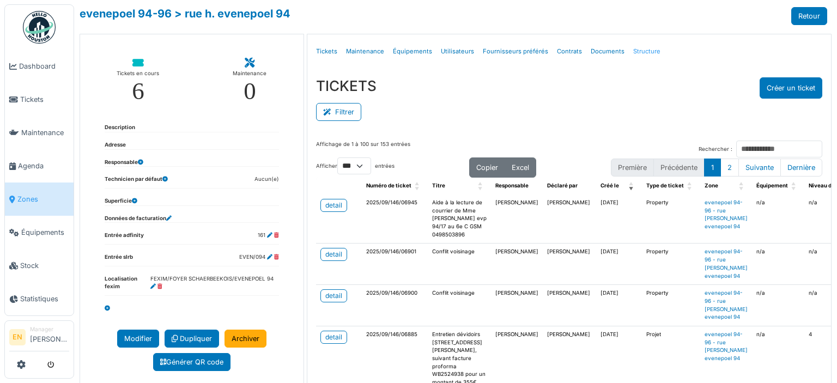
click at [631, 52] on link "Structure" at bounding box center [647, 52] width 36 height 26
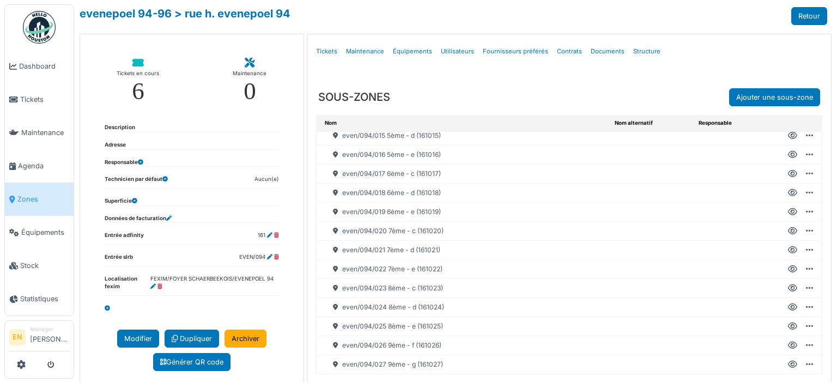
scroll to position [296, 0]
click at [788, 326] on icon at bounding box center [792, 326] width 9 height 1
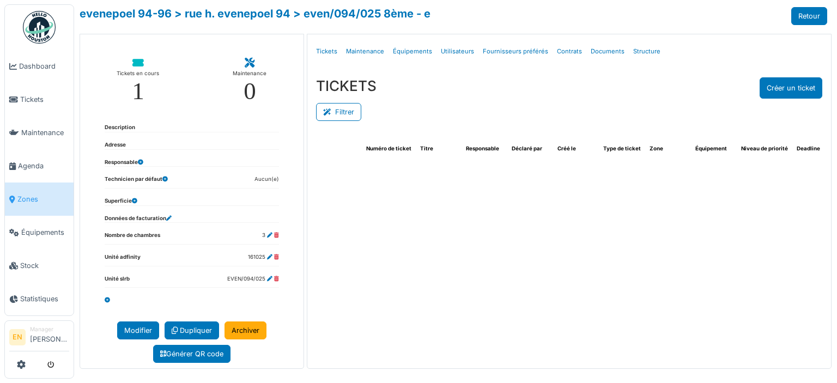
select select "***"
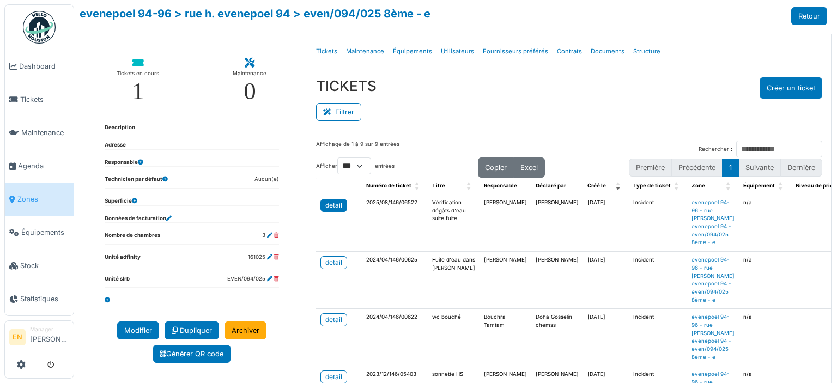
click at [330, 202] on div "detail" at bounding box center [333, 205] width 17 height 10
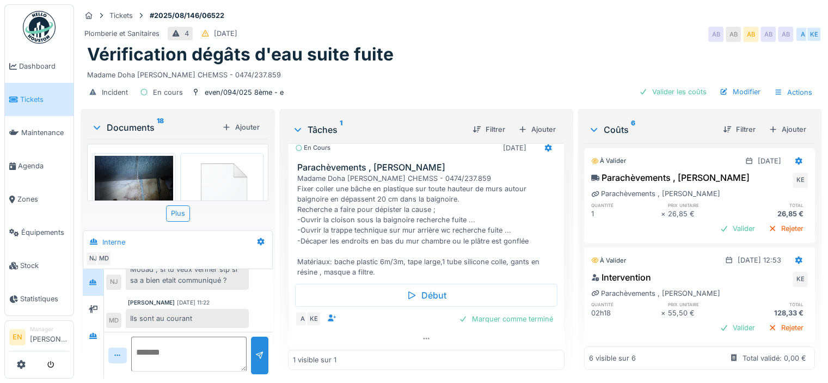
scroll to position [9, 0]
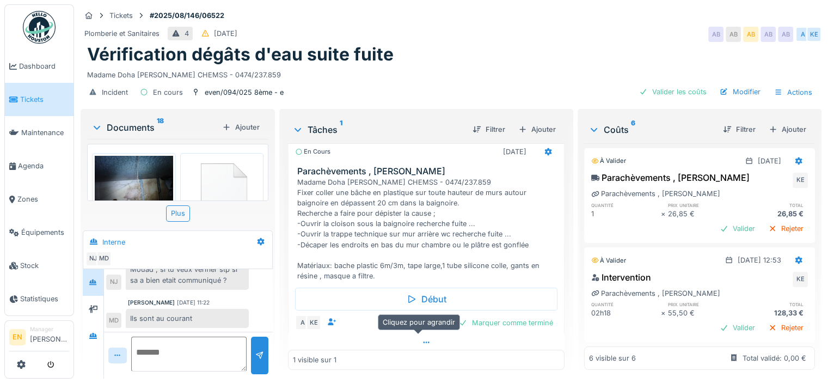
click at [422, 339] on icon at bounding box center [426, 342] width 9 height 7
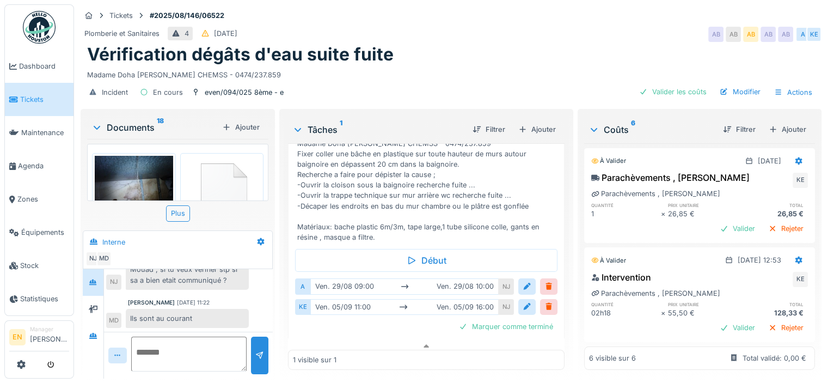
scroll to position [55, 0]
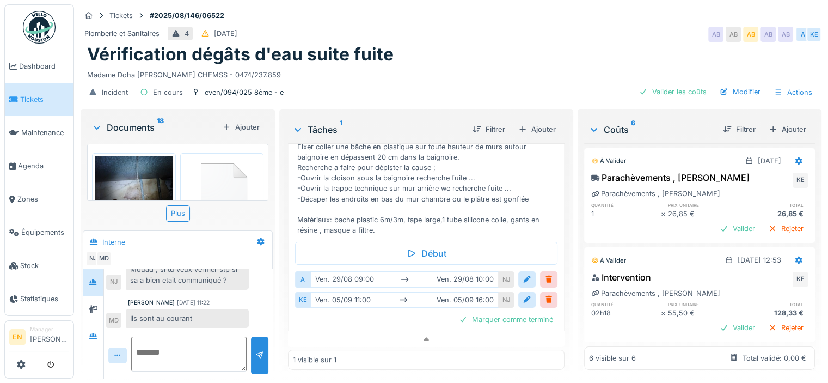
click at [231, 277] on div "Mouad , si tu veux verifier stp si sa a bien etait communiqué ?" at bounding box center [187, 274] width 123 height 29
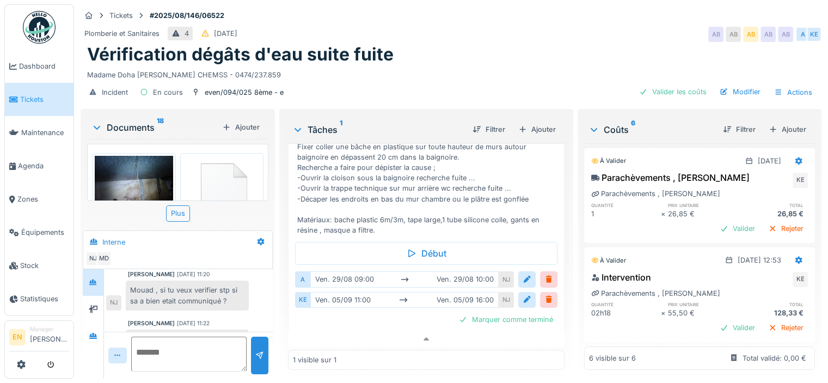
scroll to position [41, 0]
click at [181, 350] on textarea at bounding box center [188, 354] width 115 height 35
type textarea "**********"
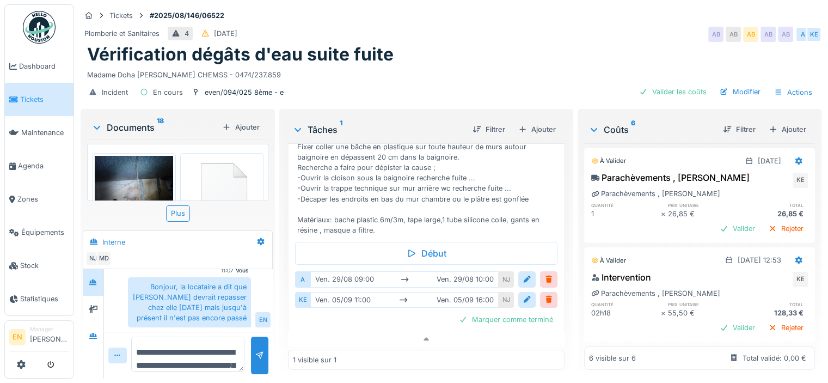
click at [501, 65] on div "Madame Doha [PERSON_NAME] CHEMSS - 0474/237.859" at bounding box center [451, 72] width 728 height 15
click at [215, 294] on div "Bonjour, la locataire a dit que [PERSON_NAME] devrait repasser chez elle [DATE]…" at bounding box center [189, 302] width 123 height 51
click at [558, 48] on div "Vérification dégâts d'eau suite fuite" at bounding box center [451, 54] width 728 height 21
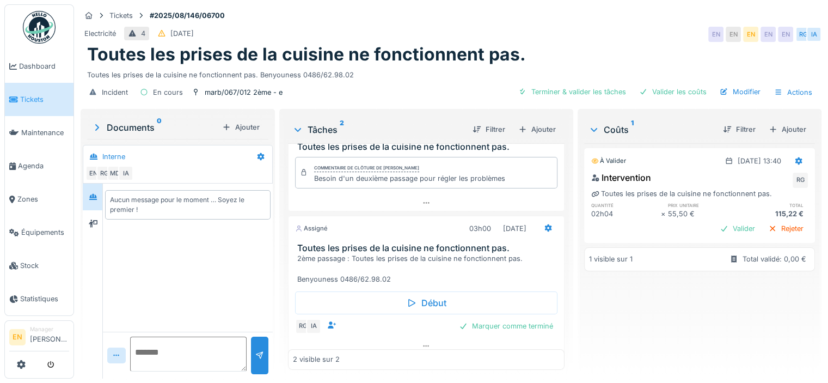
scroll to position [41, 0]
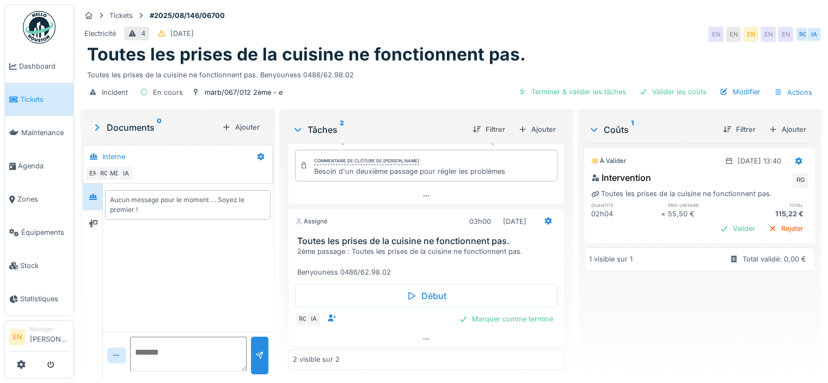
click at [338, 268] on div "2ème passage : Toutes les prises de la cuisine ne fonctionnent pas. Benyouness …" at bounding box center [428, 262] width 263 height 32
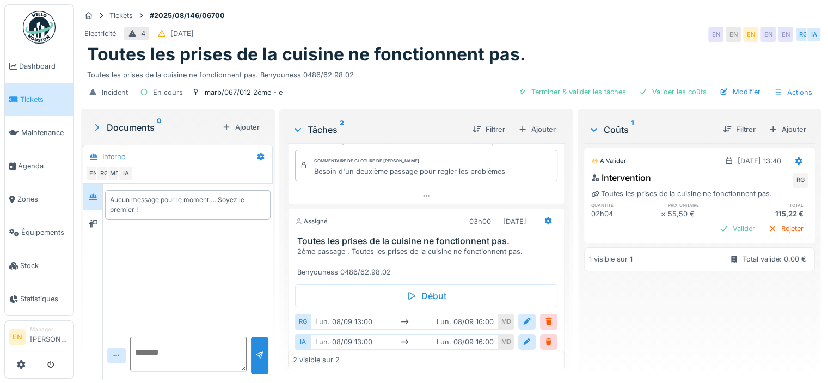
scroll to position [8, 0]
click at [338, 265] on div "Assigné 03h00 [DATE] Toutes les prises de la cuisine ne fonctionnent pas. 2ème …" at bounding box center [426, 299] width 277 height 181
copy div "0486/62.98.02"
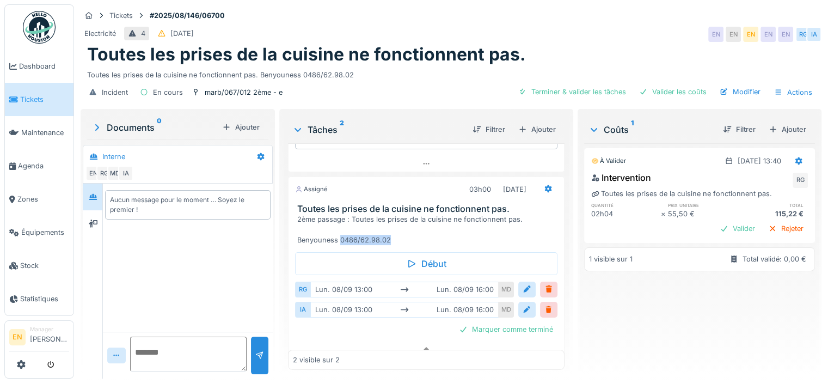
scroll to position [83, 0]
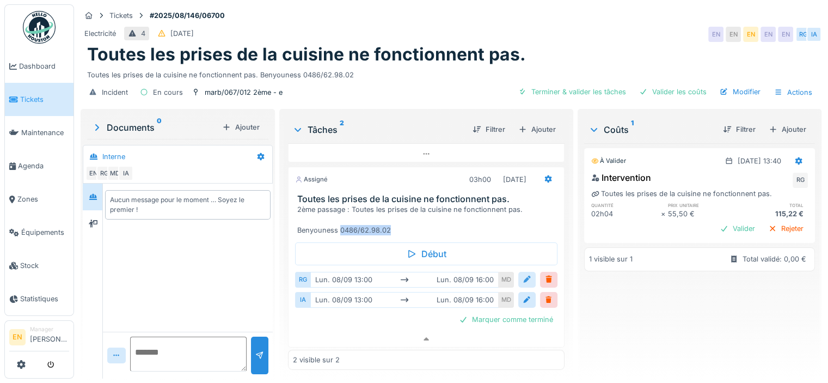
click at [523, 275] on div at bounding box center [527, 280] width 9 height 10
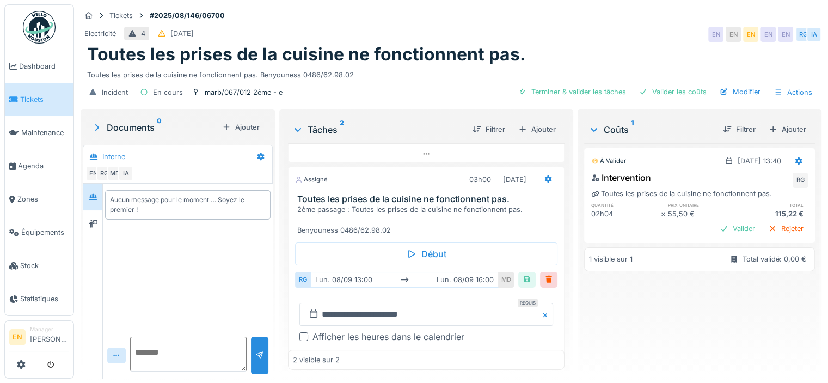
click at [301, 332] on div at bounding box center [304, 336] width 9 height 9
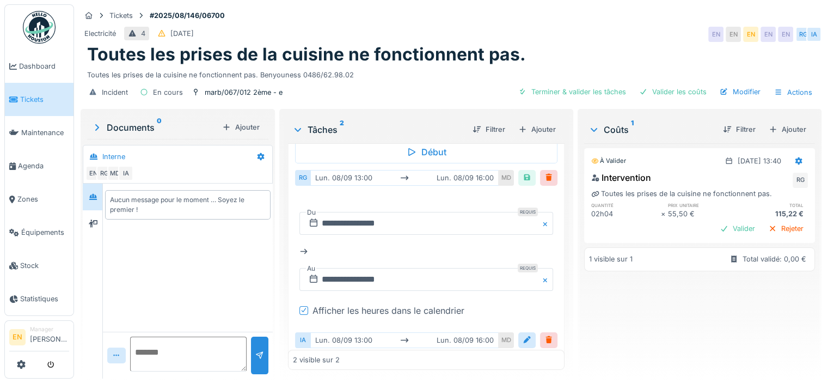
scroll to position [204, 0]
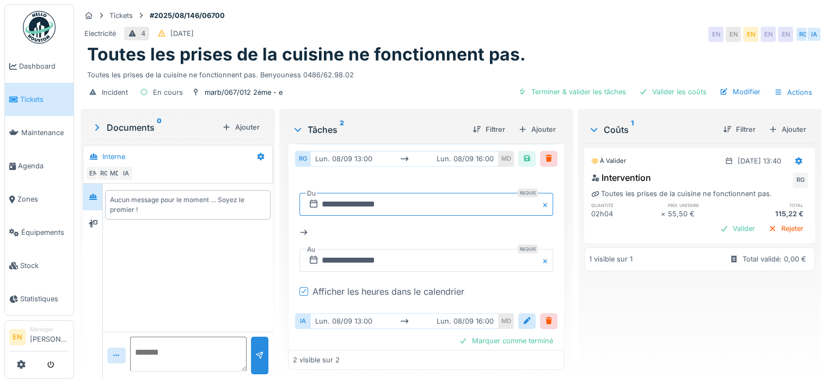
click at [367, 197] on input "**********" at bounding box center [427, 204] width 254 height 23
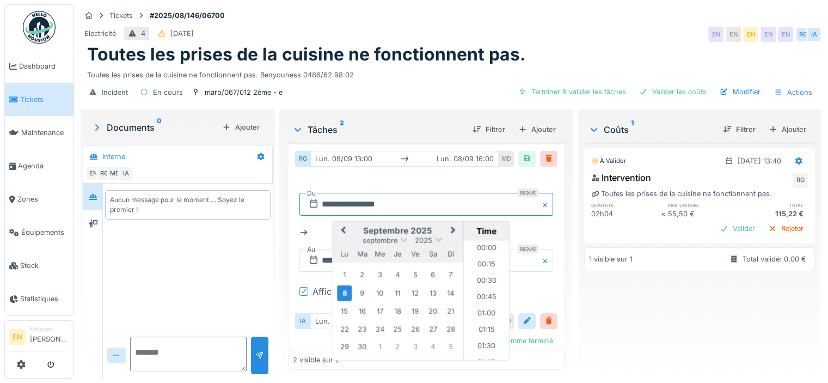
scroll to position [798, 0]
click at [345, 304] on div "15" at bounding box center [344, 311] width 15 height 15
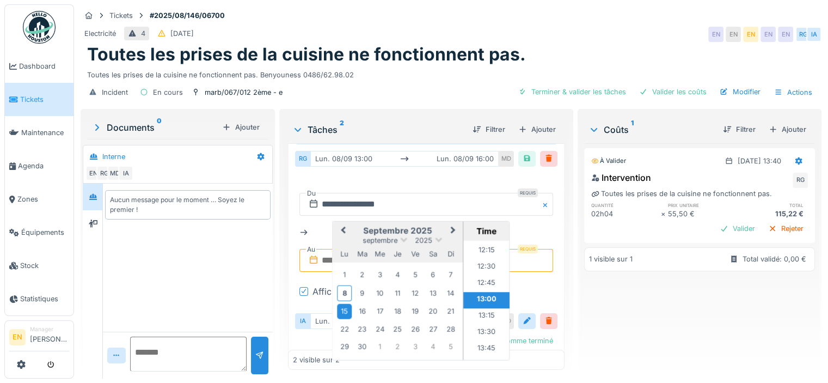
click at [480, 292] on li "13:00" at bounding box center [487, 300] width 46 height 16
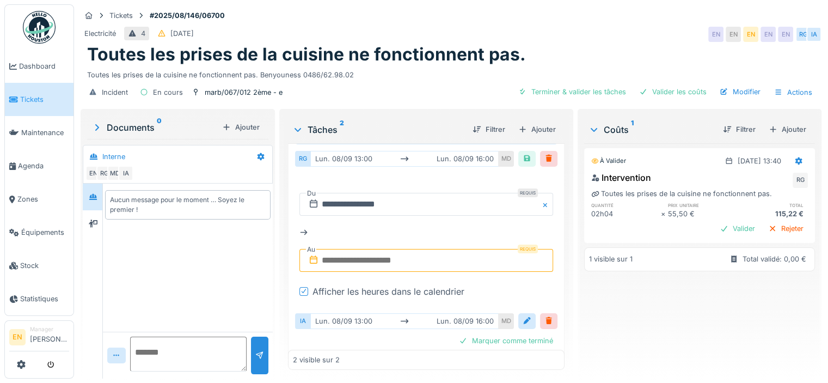
click at [397, 249] on input "text" at bounding box center [427, 260] width 254 height 23
click at [340, 188] on div "15" at bounding box center [344, 195] width 15 height 15
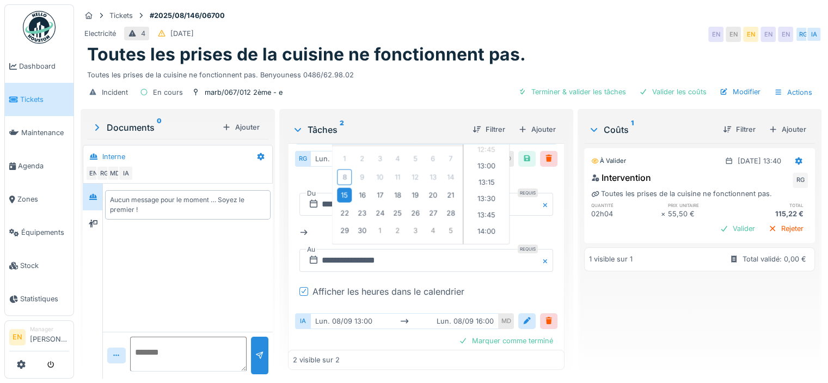
scroll to position [837, 0]
click at [479, 203] on li "14:00" at bounding box center [487, 211] width 46 height 16
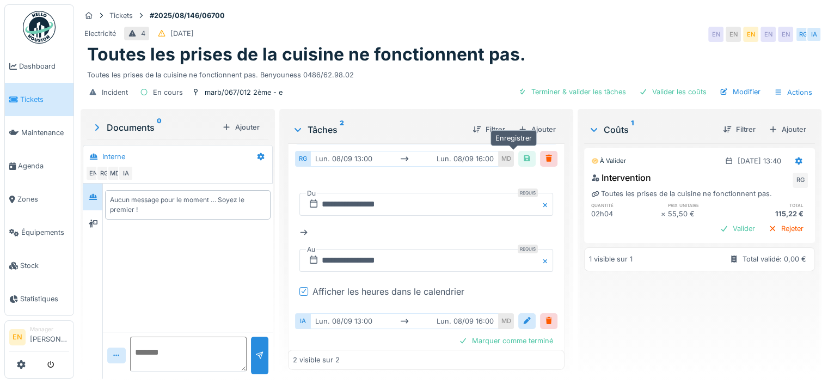
click at [523, 154] on div at bounding box center [527, 159] width 9 height 10
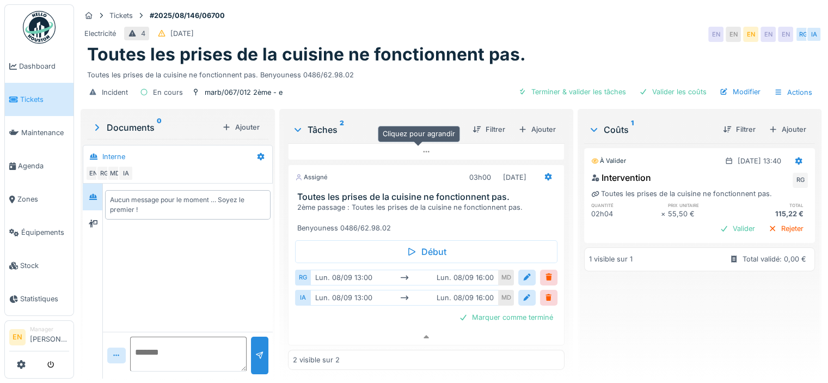
scroll to position [83, 0]
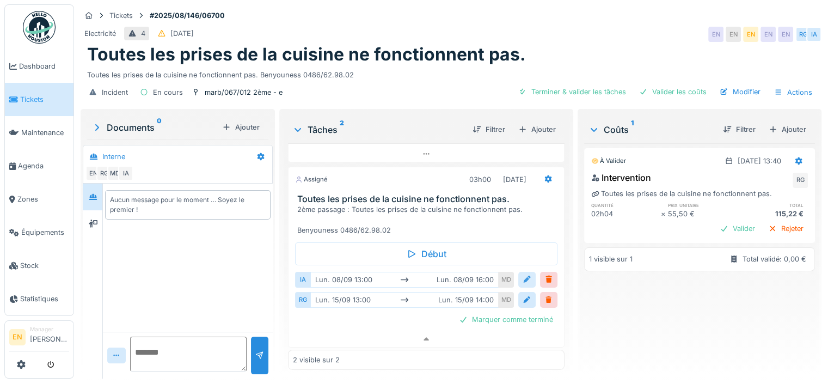
click at [523, 275] on div at bounding box center [527, 280] width 9 height 10
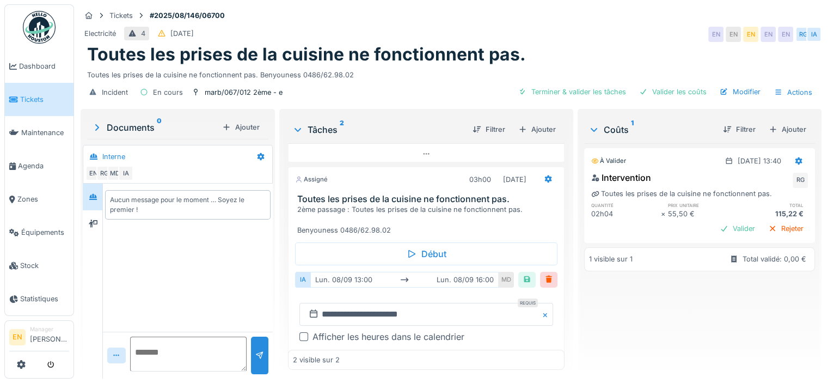
click at [302, 332] on div at bounding box center [304, 336] width 9 height 9
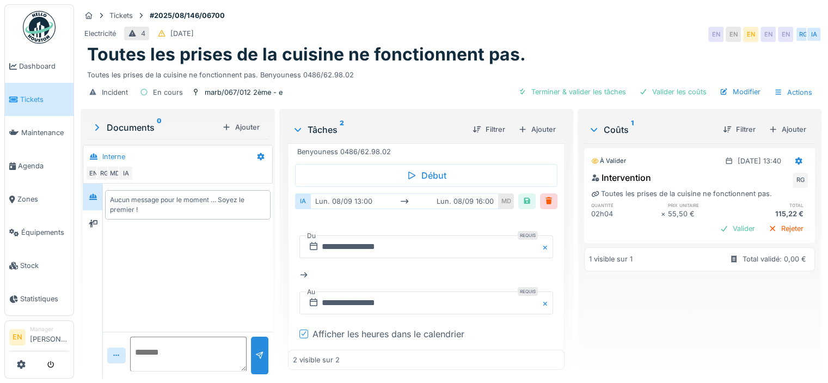
scroll to position [185, 0]
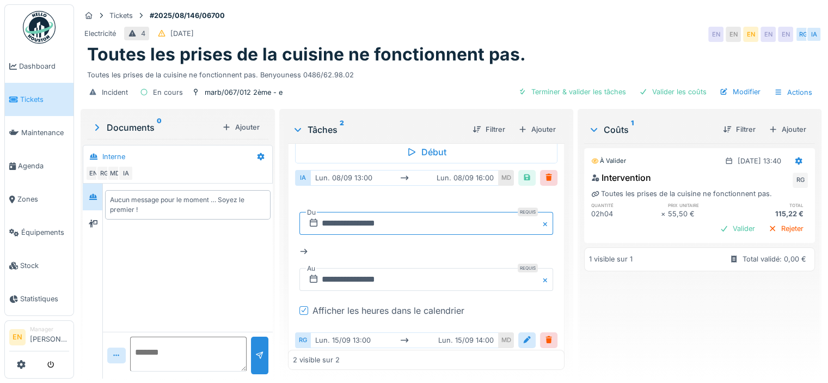
click at [358, 212] on input "**********" at bounding box center [427, 223] width 254 height 23
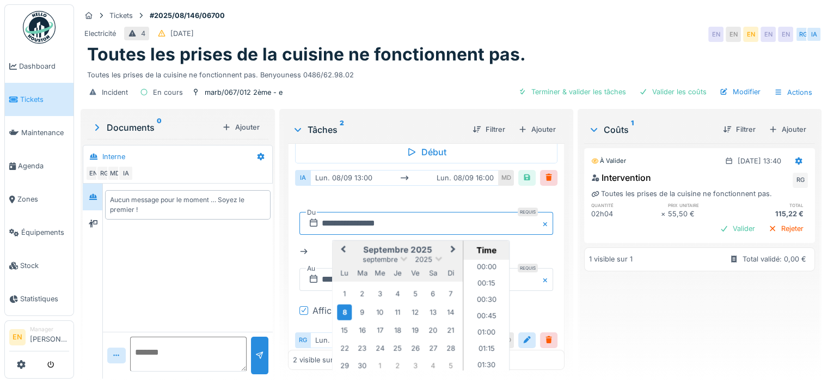
scroll to position [798, 0]
click at [338, 323] on div "15" at bounding box center [344, 330] width 15 height 15
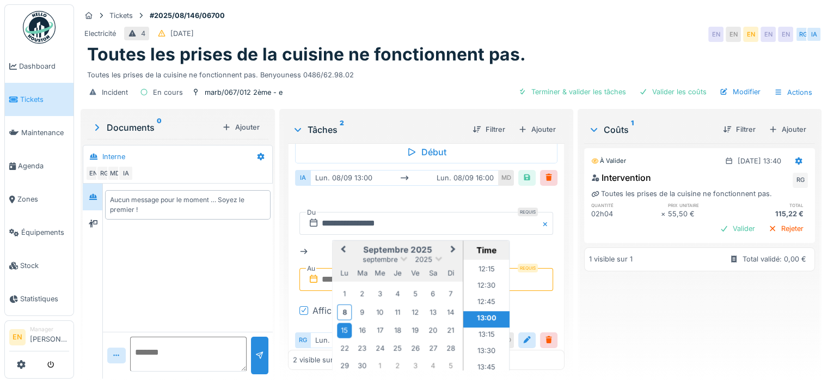
click at [486, 311] on li "13:00" at bounding box center [487, 319] width 46 height 16
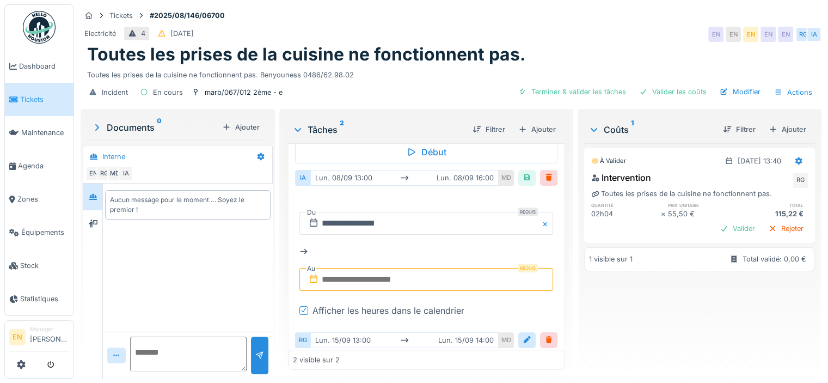
click at [383, 268] on input "text" at bounding box center [427, 279] width 254 height 23
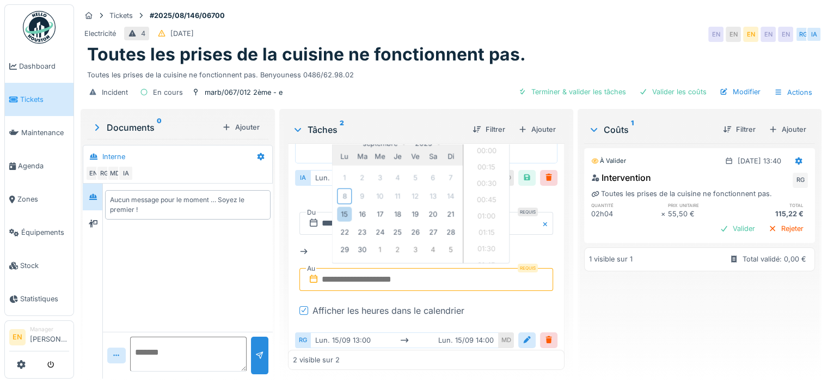
scroll to position [667, 0]
click at [338, 209] on div "15" at bounding box center [344, 214] width 15 height 15
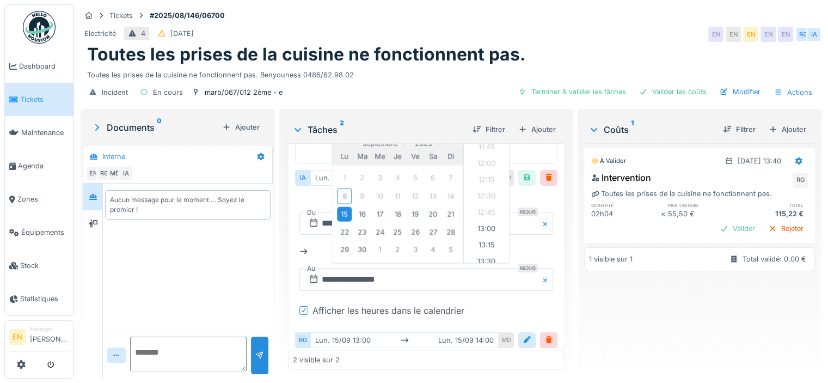
scroll to position [876, 0]
click at [483, 182] on li "14:00" at bounding box center [487, 190] width 46 height 16
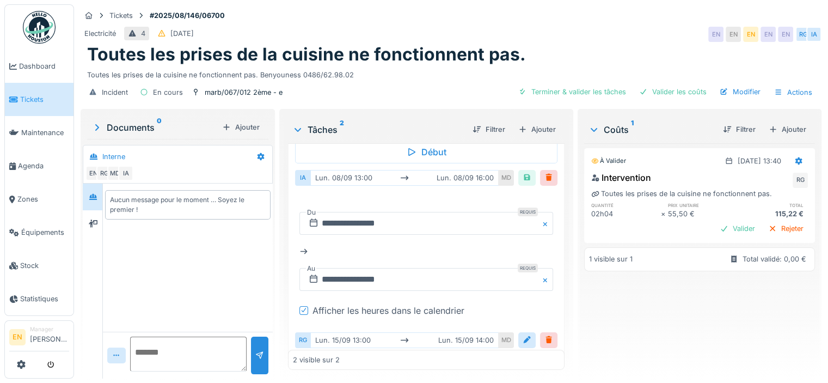
click at [599, 320] on div "À valider [DATE] 13:40 Intervention RG Toutes les prises de la cuisine ne fonct…" at bounding box center [699, 256] width 231 height 227
click at [523, 173] on div at bounding box center [527, 178] width 9 height 10
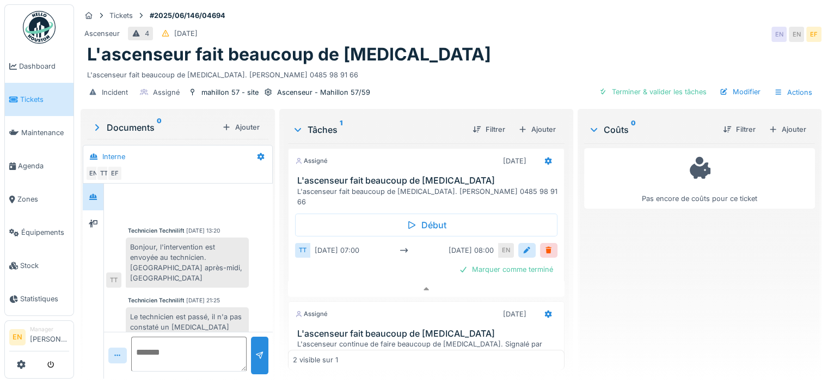
scroll to position [388, 0]
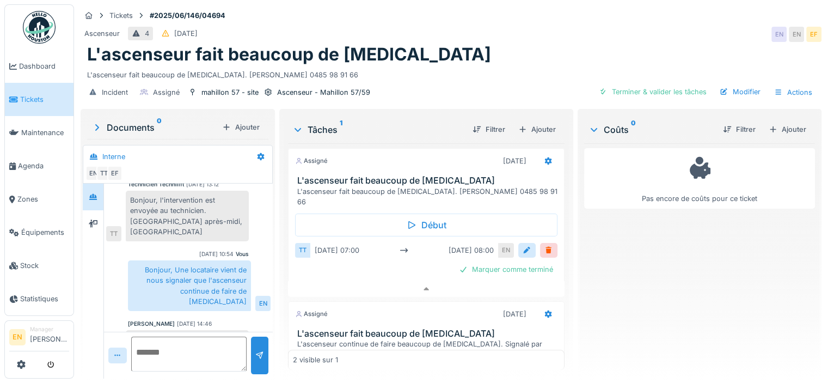
click at [629, 33] on div "Ascenseur 4 [DATE] EN EN EF" at bounding box center [451, 35] width 741 height 20
click at [585, 52] on div "L'ascenseur fait beaucoup de [MEDICAL_DATA]" at bounding box center [451, 54] width 728 height 21
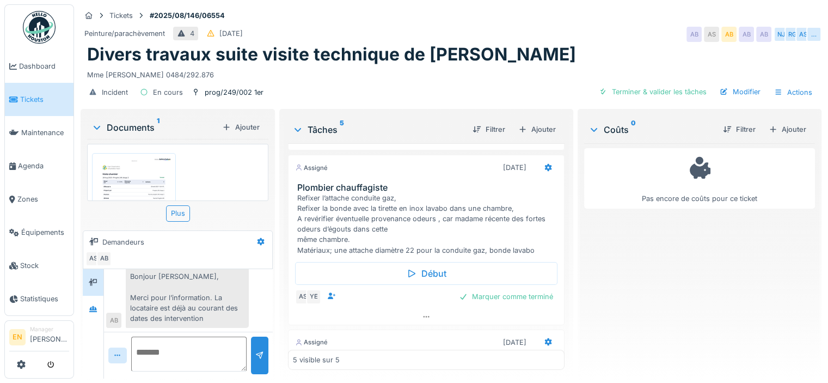
scroll to position [59, 0]
click at [422, 315] on icon at bounding box center [426, 318] width 9 height 7
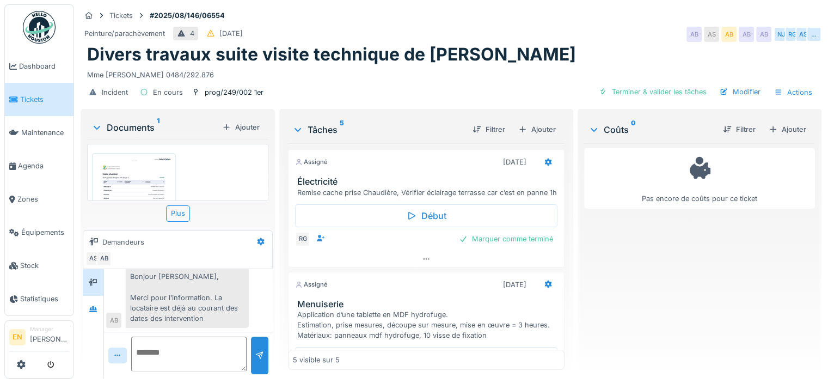
scroll to position [286, 0]
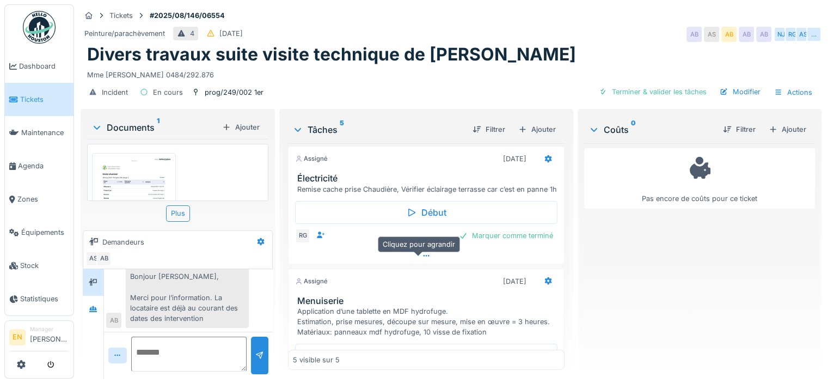
click at [413, 254] on div at bounding box center [427, 256] width 276 height 16
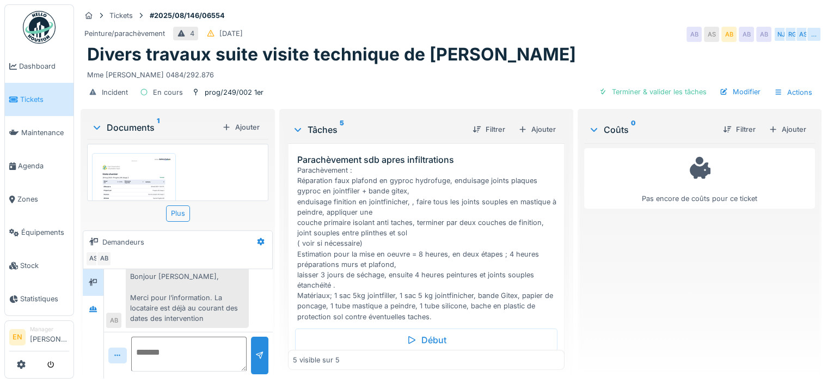
scroll to position [597, 0]
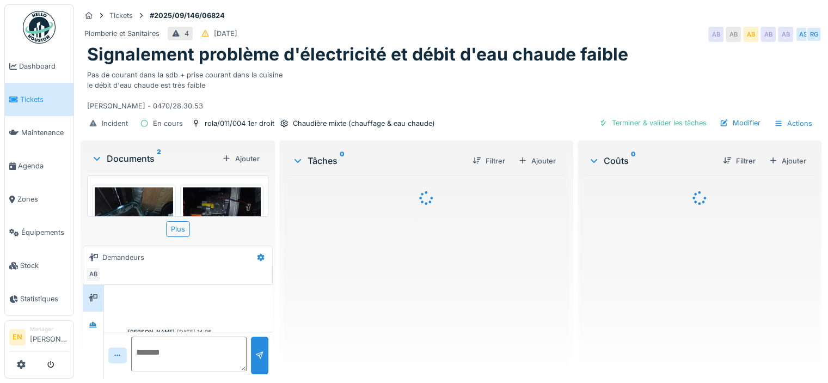
scroll to position [92, 0]
